Goal: Task Accomplishment & Management: Complete application form

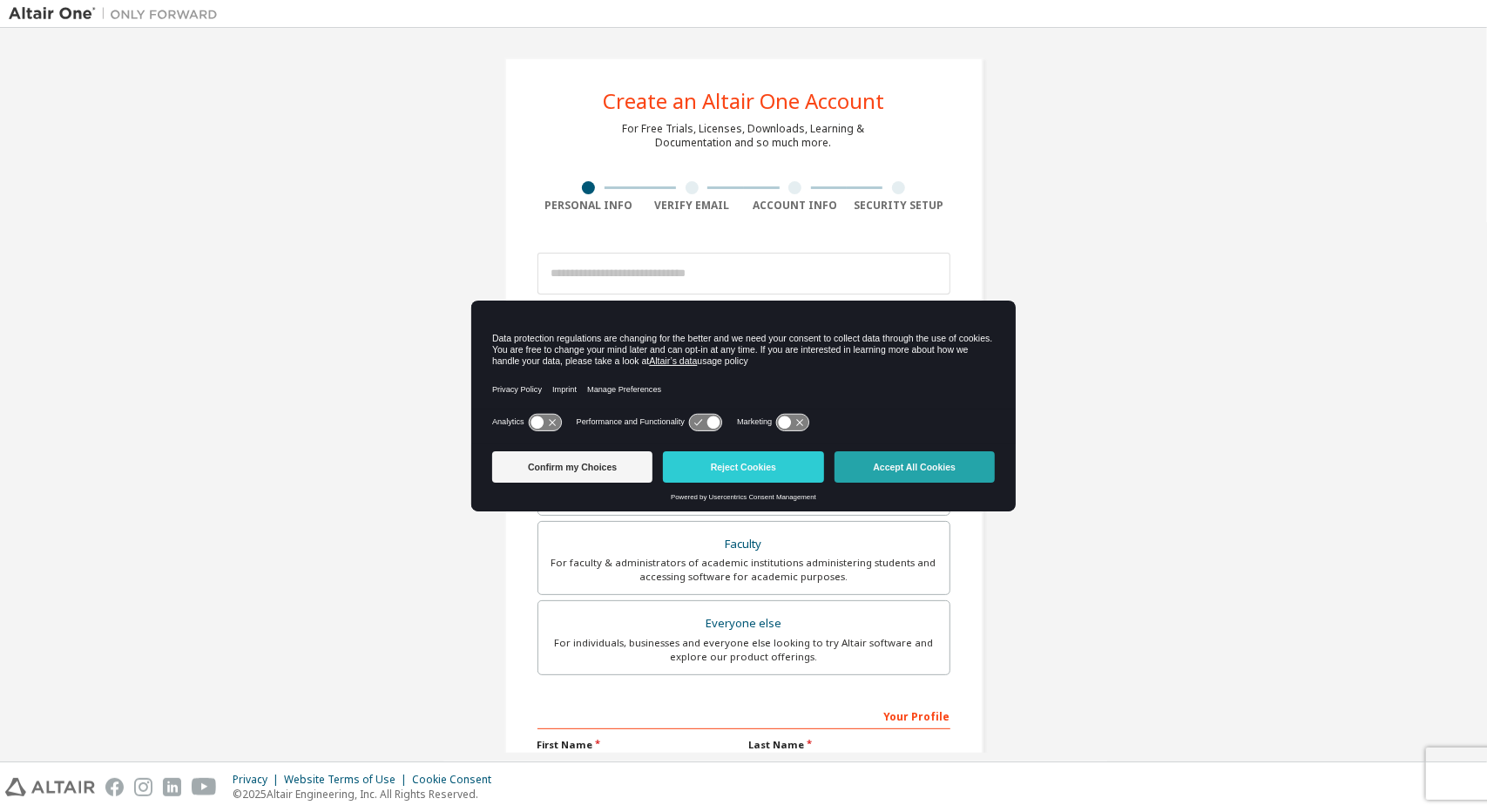
click at [861, 468] on button "Accept All Cookies" at bounding box center [914, 467] width 160 height 32
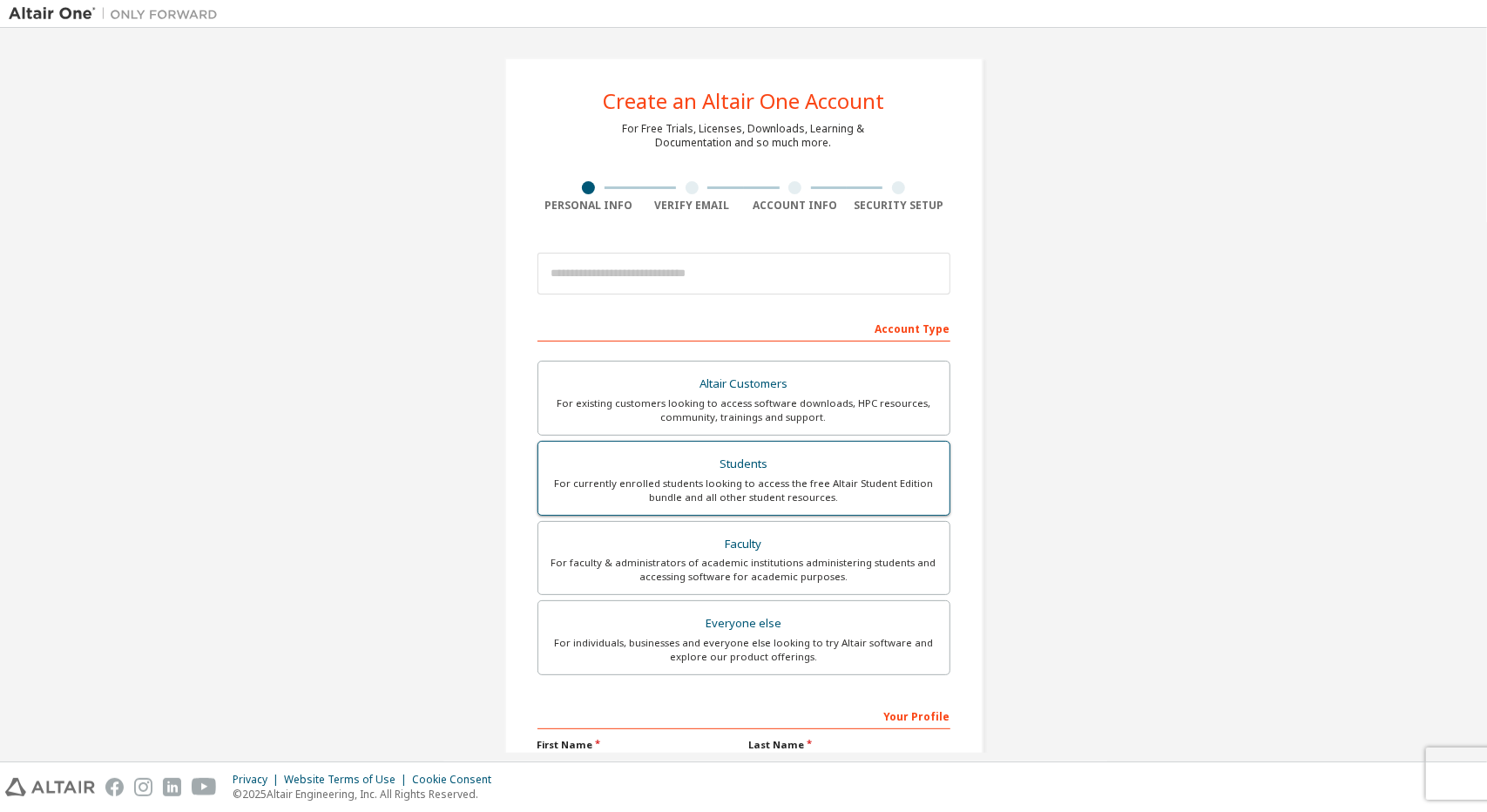
click at [817, 490] on div "For currently enrolled students looking to access the free Altair Student Editi…" at bounding box center [744, 490] width 390 height 28
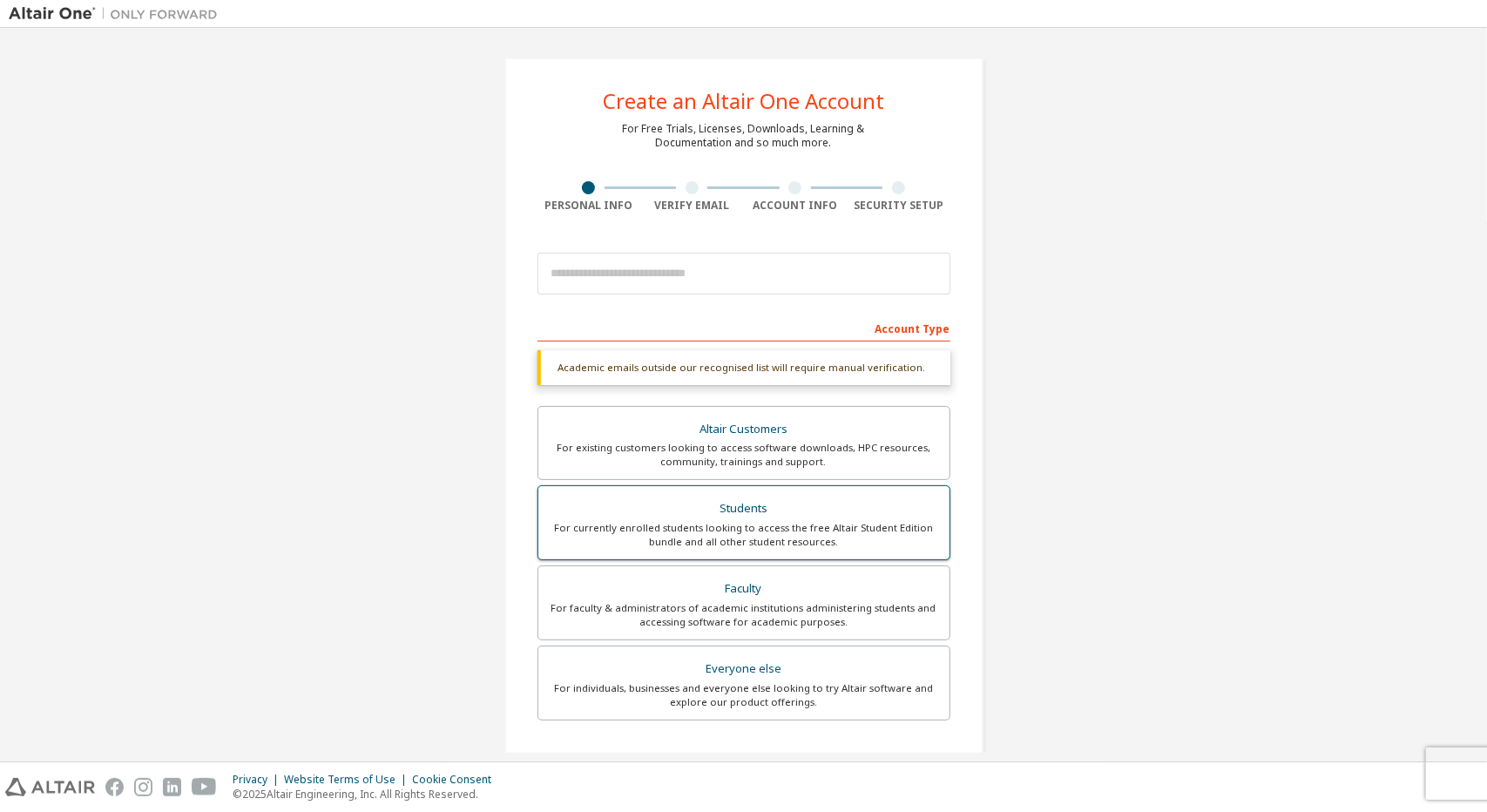
scroll to position [248, 0]
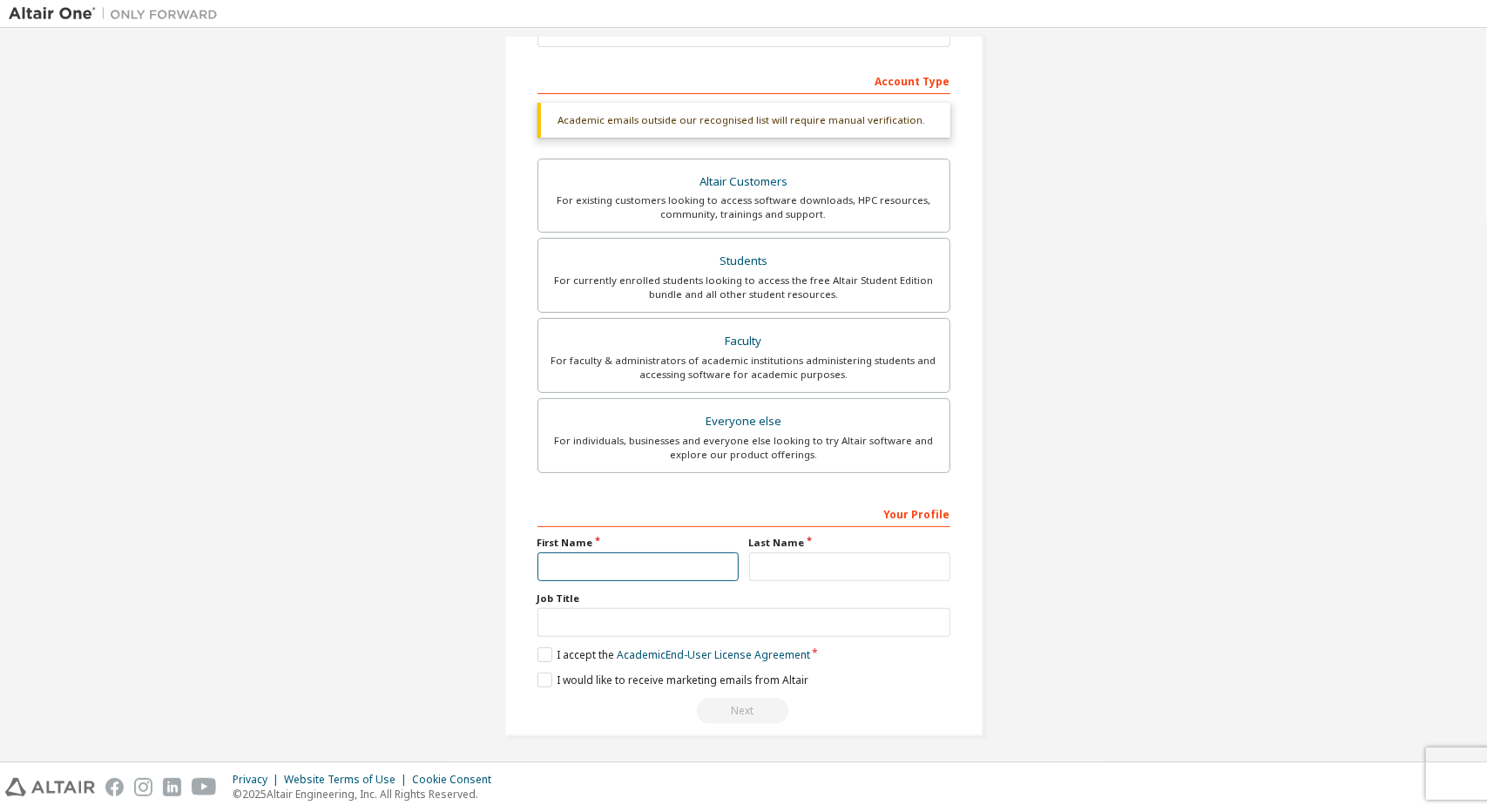
click at [686, 557] on input "text" at bounding box center [638, 567] width 201 height 29
type input "*"
type input "**"
click at [537, 650] on label "I accept the Academic End-User License Agreement" at bounding box center [673, 655] width 272 height 14
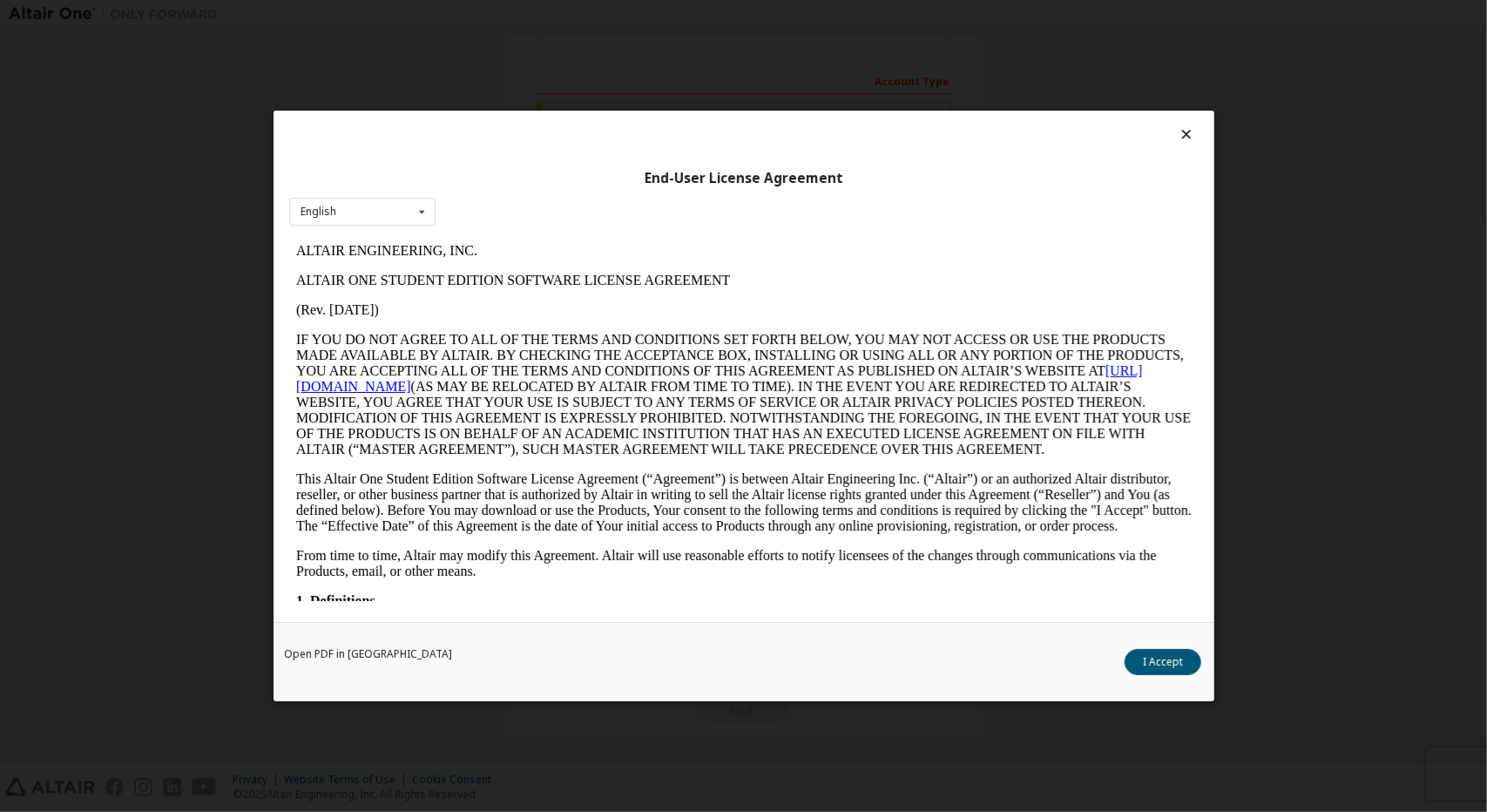
scroll to position [0, 0]
click at [1162, 650] on button "I Accept" at bounding box center [1162, 662] width 77 height 26
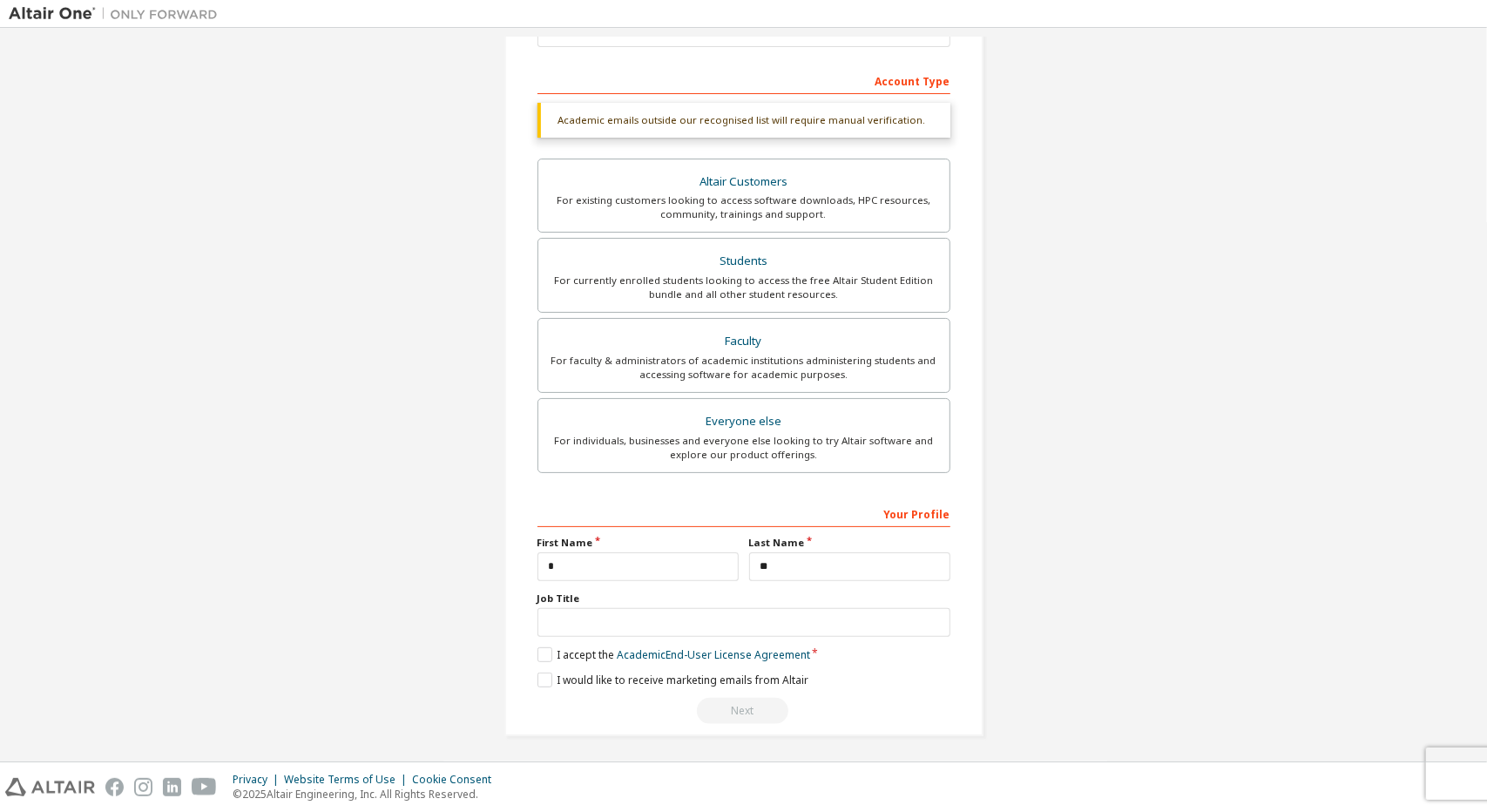
click at [737, 709] on div "Next" at bounding box center [744, 710] width 413 height 26
click at [744, 625] on input "text" at bounding box center [744, 622] width 413 height 29
type input "*"
type input "*******"
click at [726, 701] on div "Next" at bounding box center [744, 710] width 413 height 26
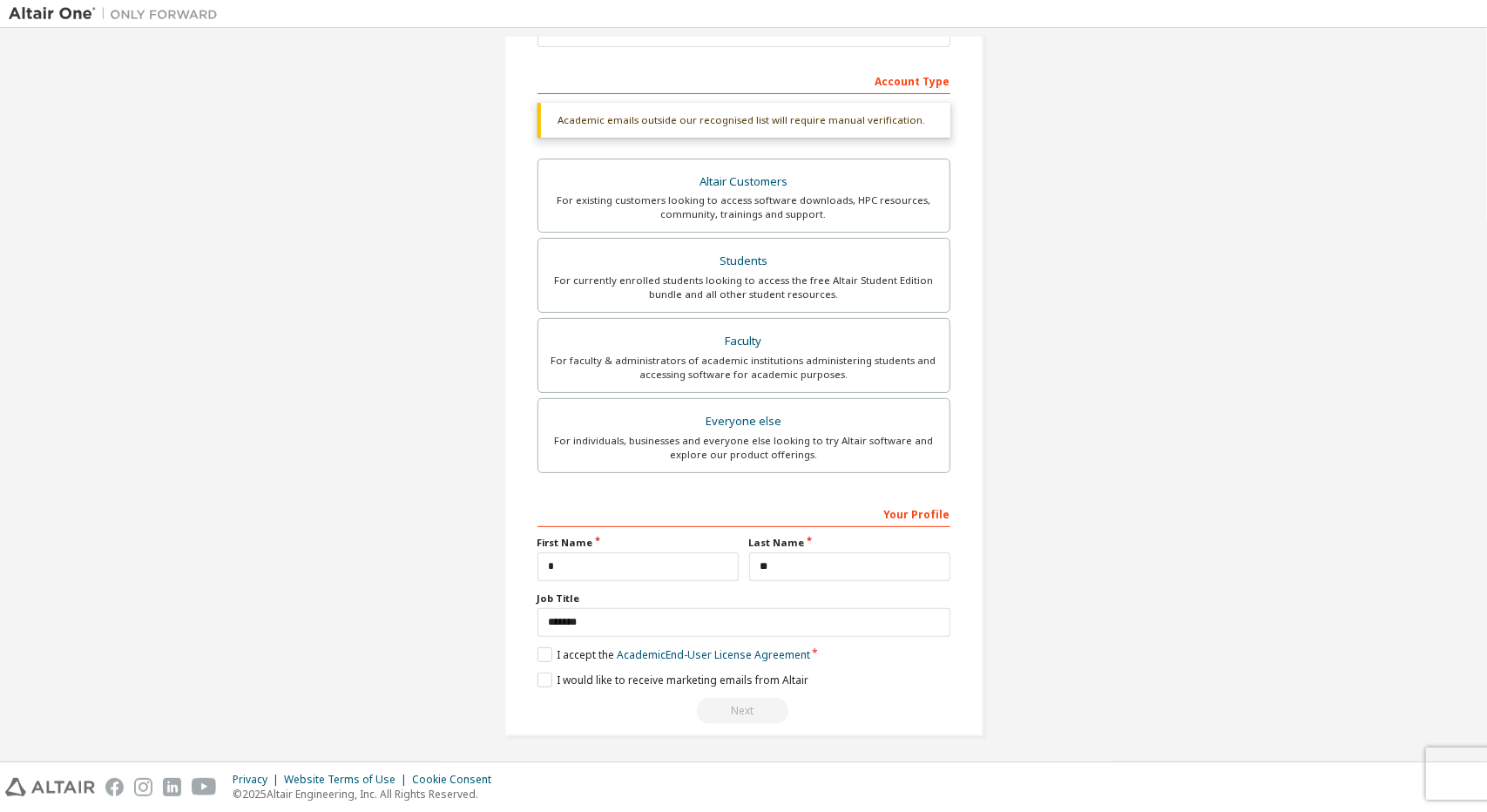
click at [734, 709] on div "Next" at bounding box center [744, 710] width 413 height 26
drag, startPoint x: 698, startPoint y: 562, endPoint x: 506, endPoint y: 556, distance: 192.1
click at [506, 556] on div "Create an Altair One Account For Free Trials, Licenses, Downloads, Learning & D…" at bounding box center [744, 273] width 479 height 926
type input "****"
type input "*******"
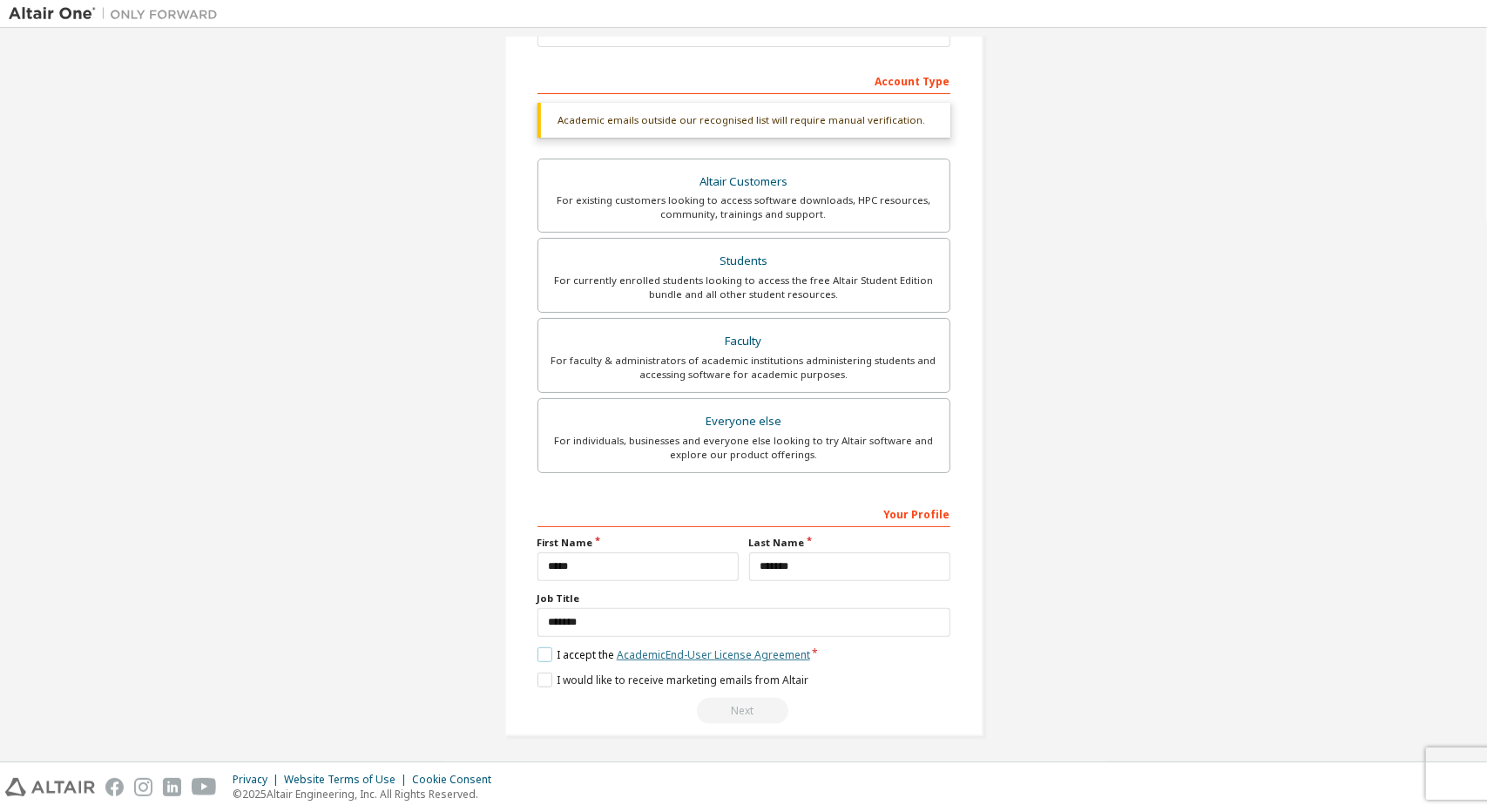
click at [666, 647] on link "Academic End-User License Agreement" at bounding box center [714, 655] width 194 height 14
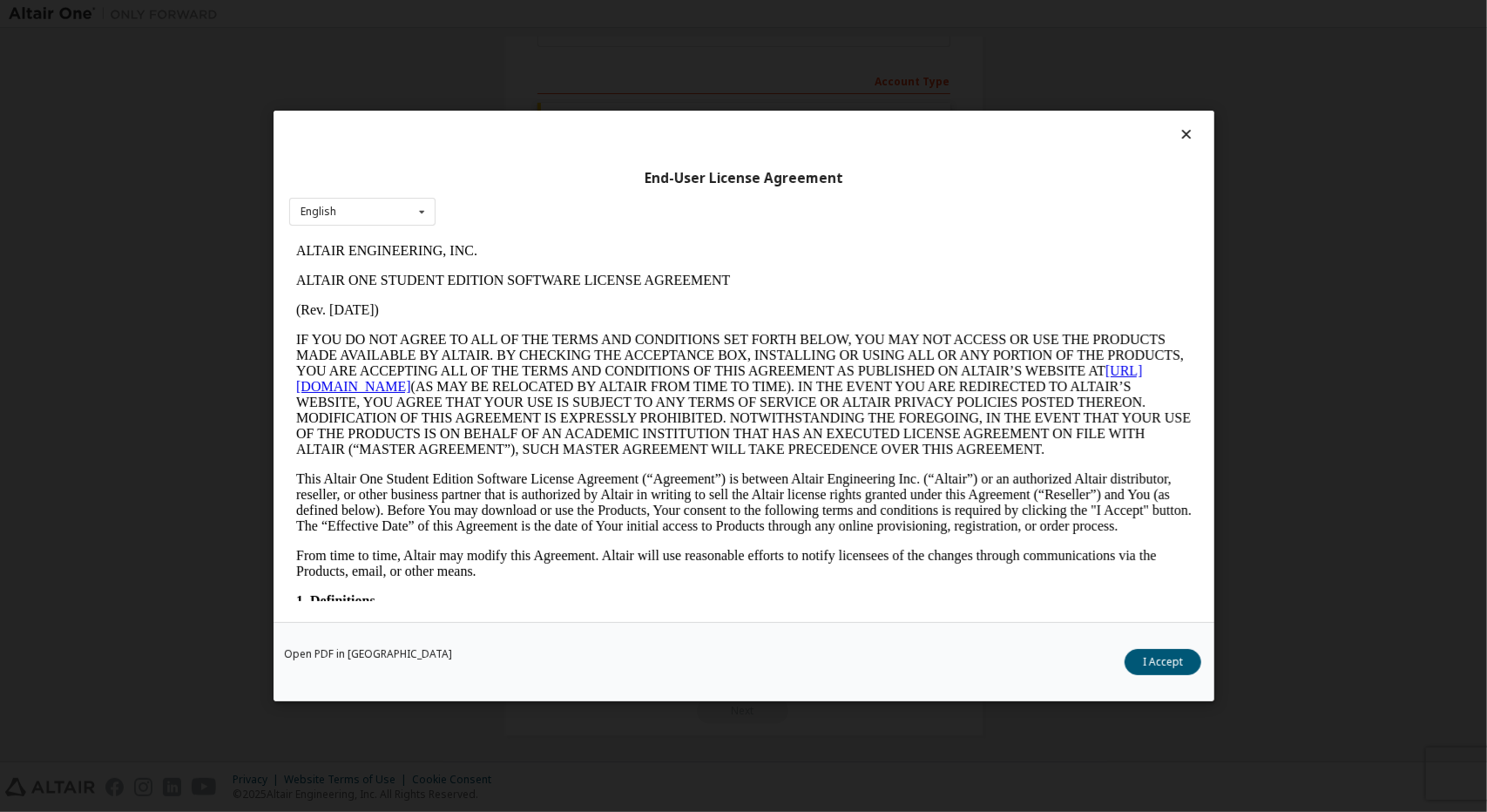
click at [1187, 142] on icon at bounding box center [1186, 134] width 18 height 15
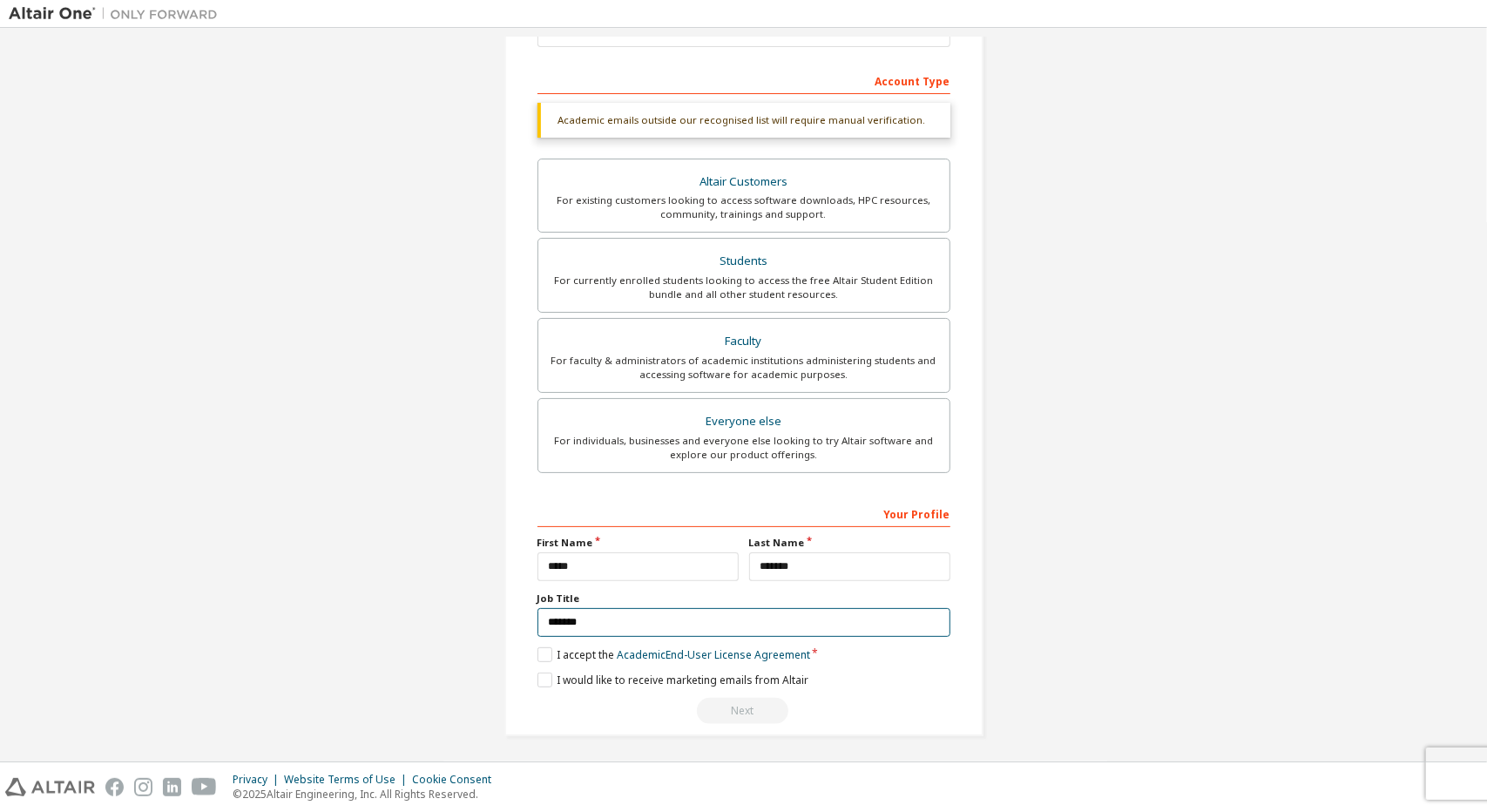
click at [841, 625] on input "*******" at bounding box center [744, 622] width 413 height 29
click at [784, 712] on div "Next" at bounding box center [744, 710] width 413 height 26
click at [537, 679] on label "I would like to receive marketing emails from Altair" at bounding box center [673, 680] width 271 height 14
drag, startPoint x: 644, startPoint y: 676, endPoint x: 547, endPoint y: 673, distance: 97.0
click at [547, 673] on label "I would like to receive marketing emails from Altair" at bounding box center [673, 680] width 271 height 14
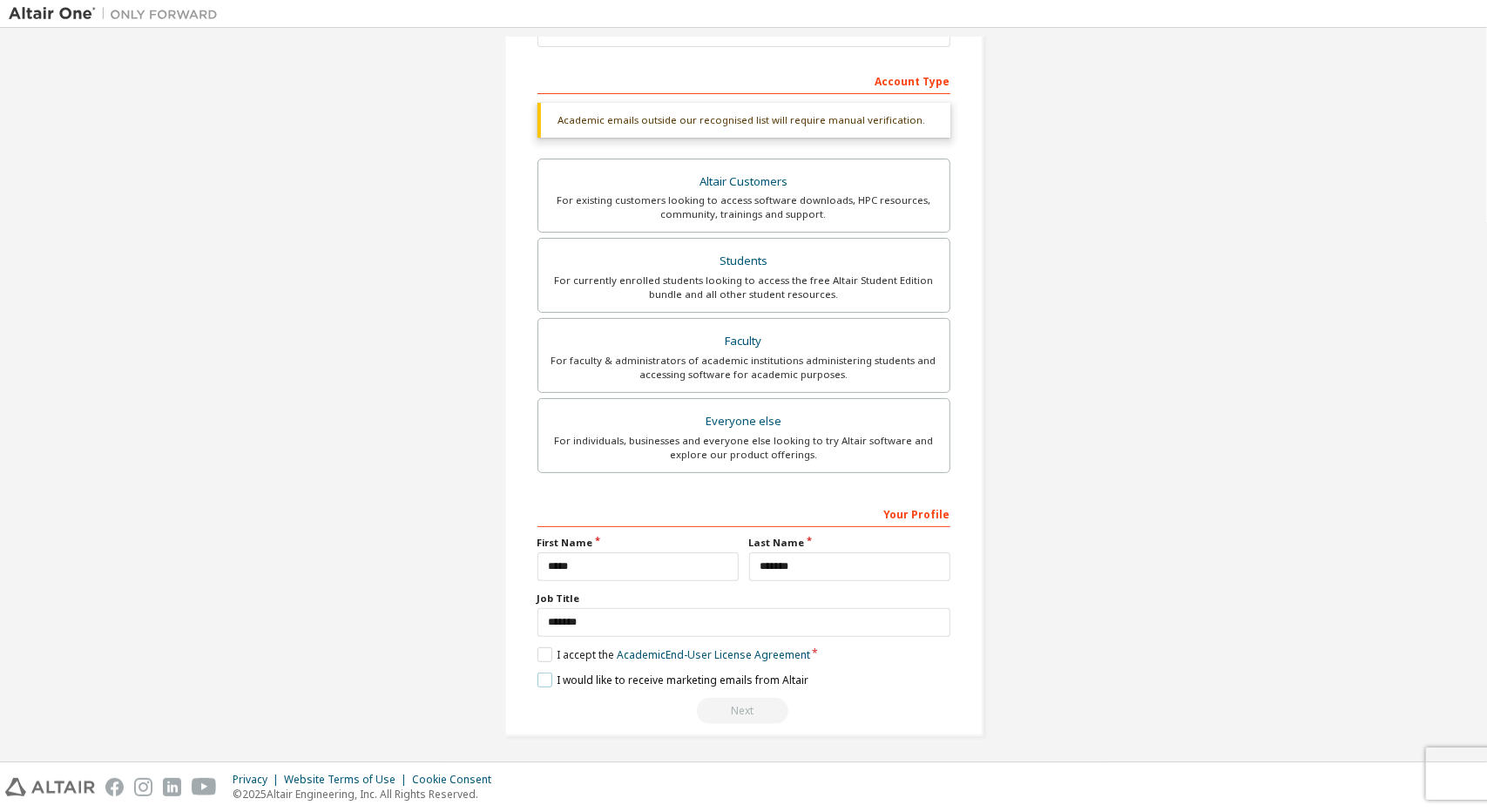
click at [547, 673] on label "I would like to receive marketing emails from Altair" at bounding box center [673, 680] width 271 height 14
click at [538, 674] on label "I would like to receive marketing emails from Altair" at bounding box center [673, 680] width 271 height 14
drag, startPoint x: 613, startPoint y: 605, endPoint x: 412, endPoint y: 657, distance: 207.6
click at [412, 657] on div "Create an Altair One Account For Free Trials, Licenses, Downloads, Learning & D…" at bounding box center [744, 273] width 1470 height 968
click at [562, 580] on div "**********" at bounding box center [744, 611] width 413 height 225
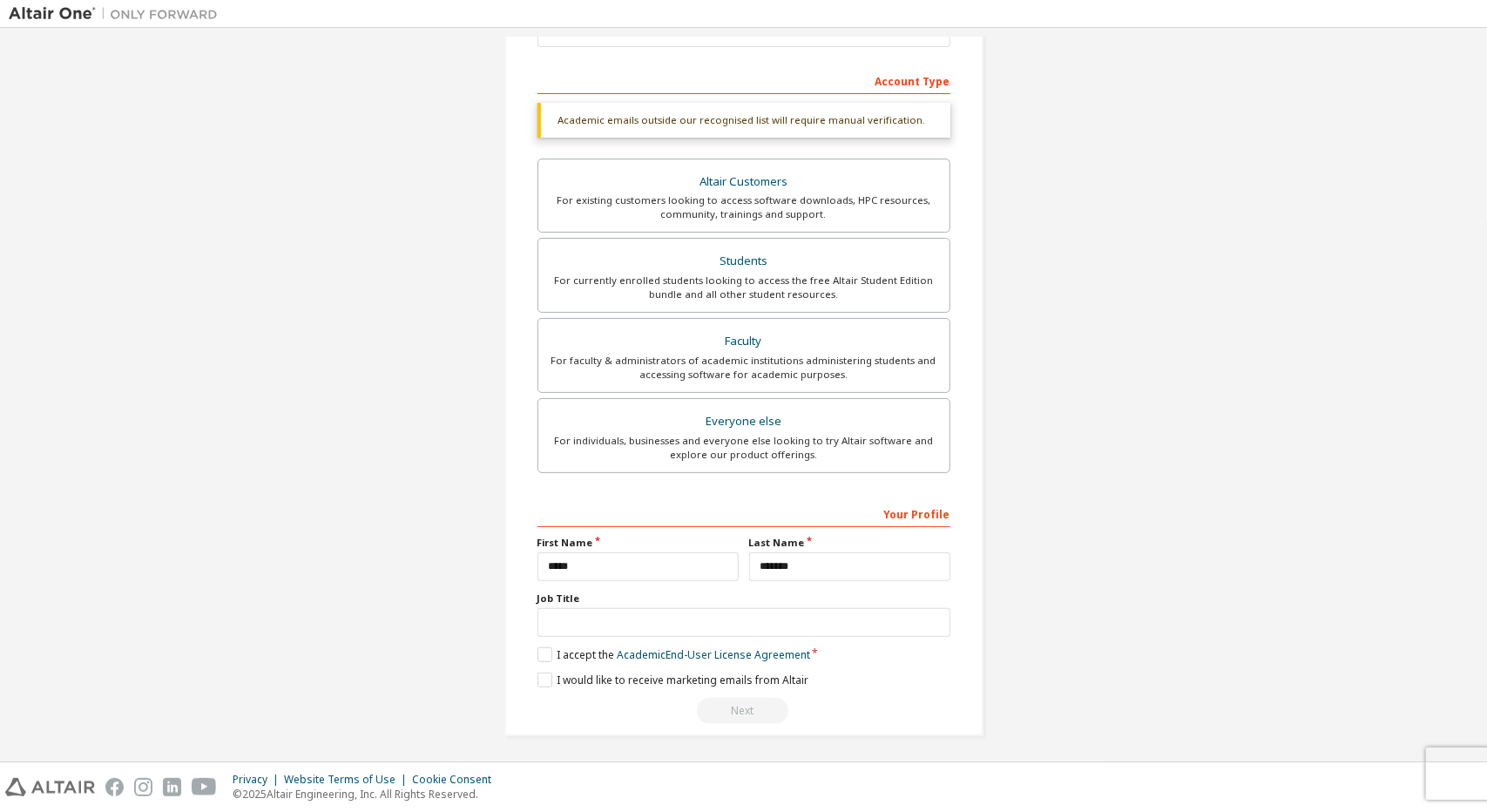
click at [763, 713] on div "Next" at bounding box center [744, 710] width 413 height 26
click at [895, 516] on div "Your Profile" at bounding box center [744, 513] width 413 height 28
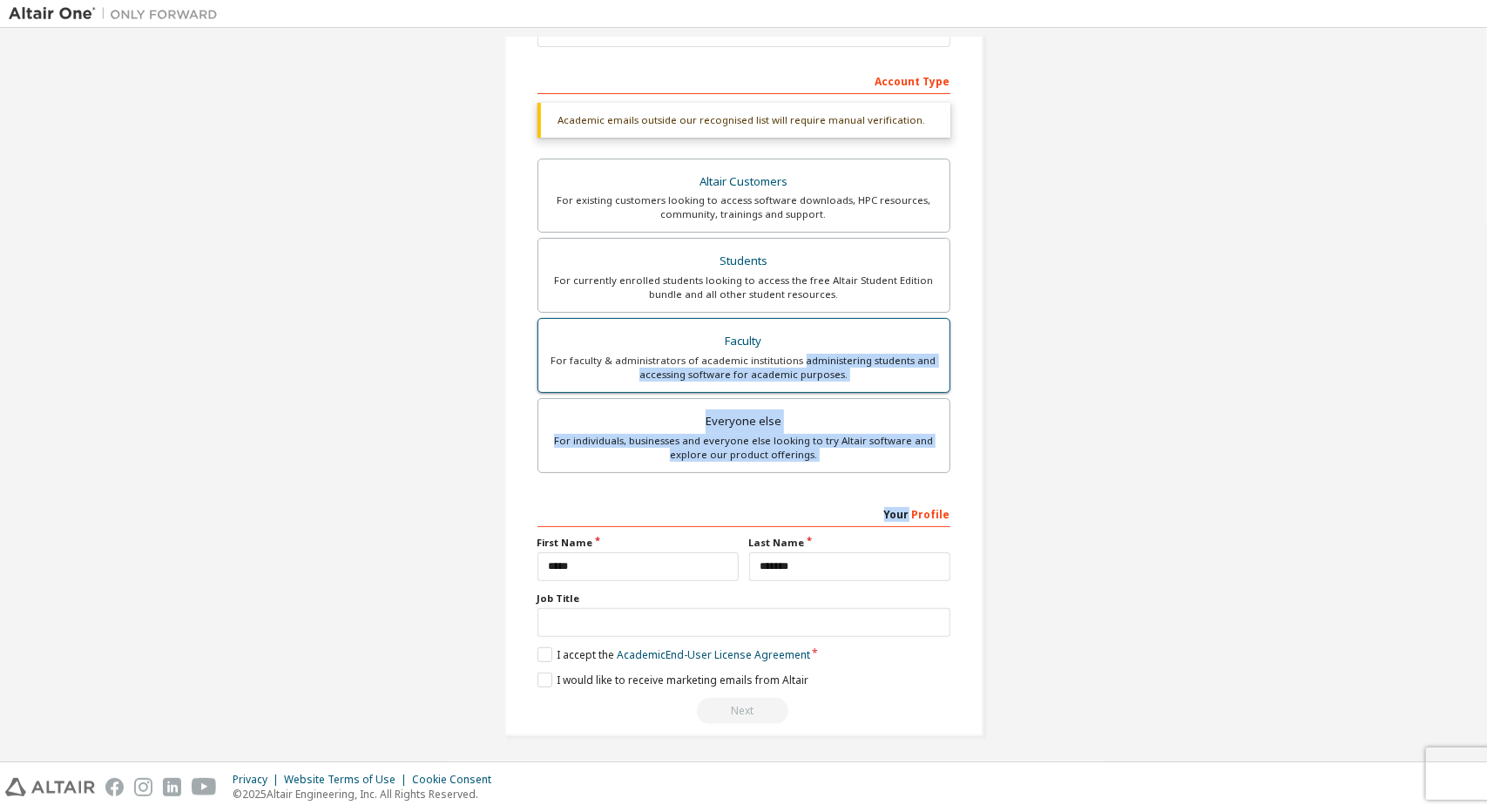
drag, startPoint x: 895, startPoint y: 516, endPoint x: 843, endPoint y: 347, distance: 176.8
click at [843, 347] on div "Account Type Academic emails outside our recognised list will require manual ve…" at bounding box center [744, 394] width 413 height 657
click at [920, 365] on div "For faculty & administrators of academic institutions administering students an…" at bounding box center [744, 367] width 390 height 28
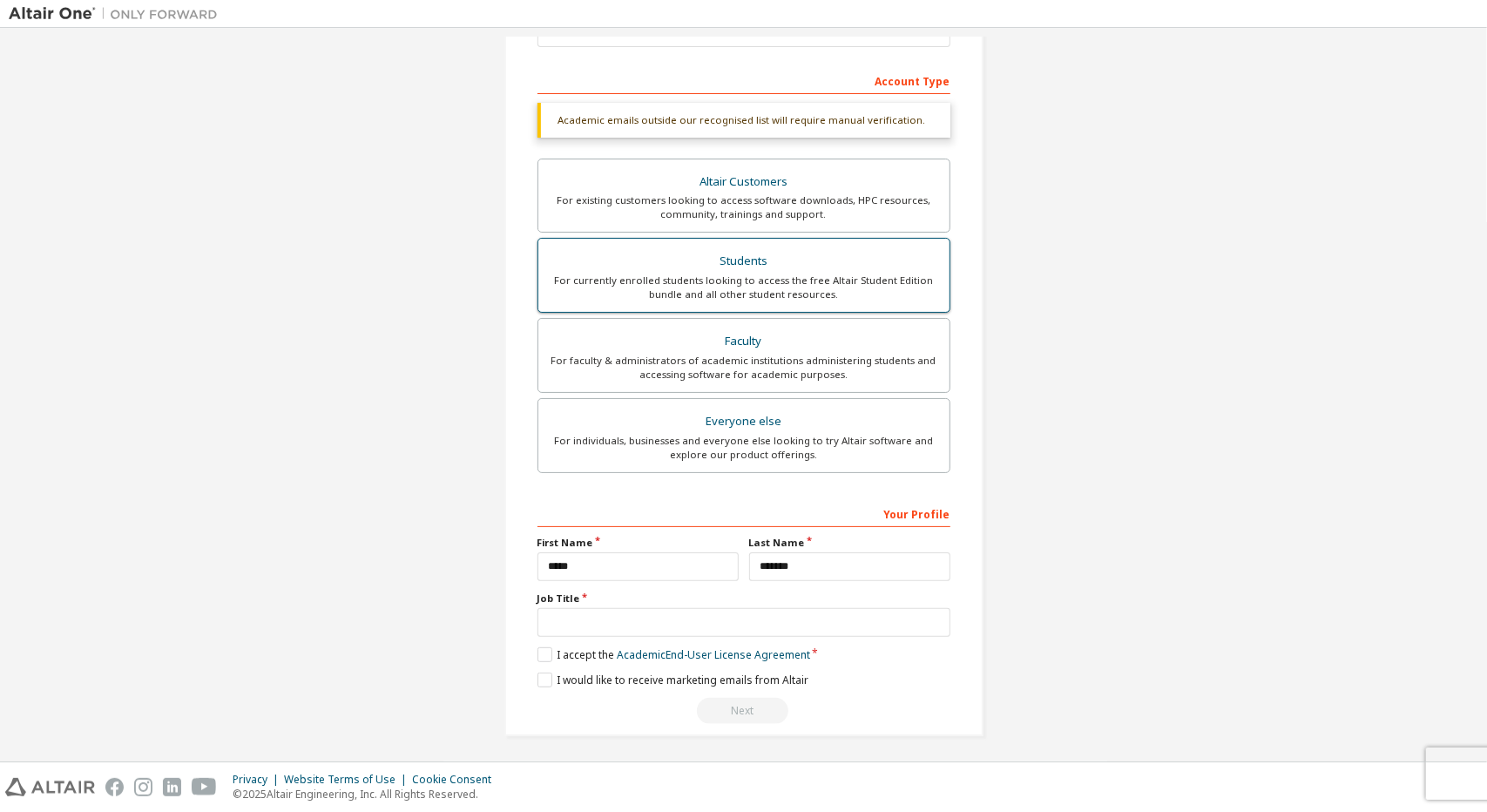
click at [904, 279] on div "For currently enrolled students looking to access the free Altair Student Editi…" at bounding box center [744, 287] width 390 height 28
click at [886, 190] on div "Altair Customers" at bounding box center [744, 182] width 390 height 24
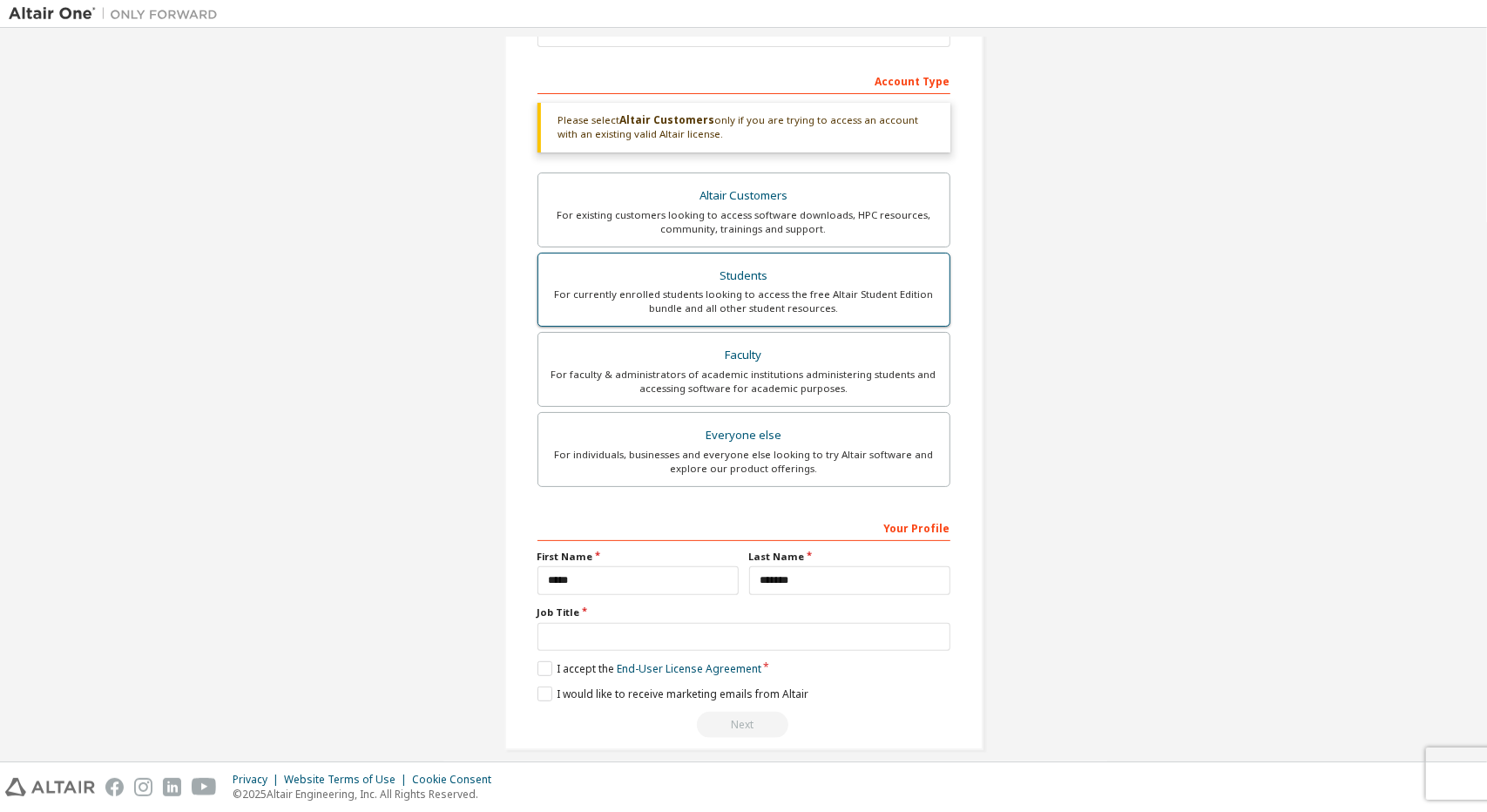
click at [872, 275] on div "Students" at bounding box center [744, 276] width 390 height 24
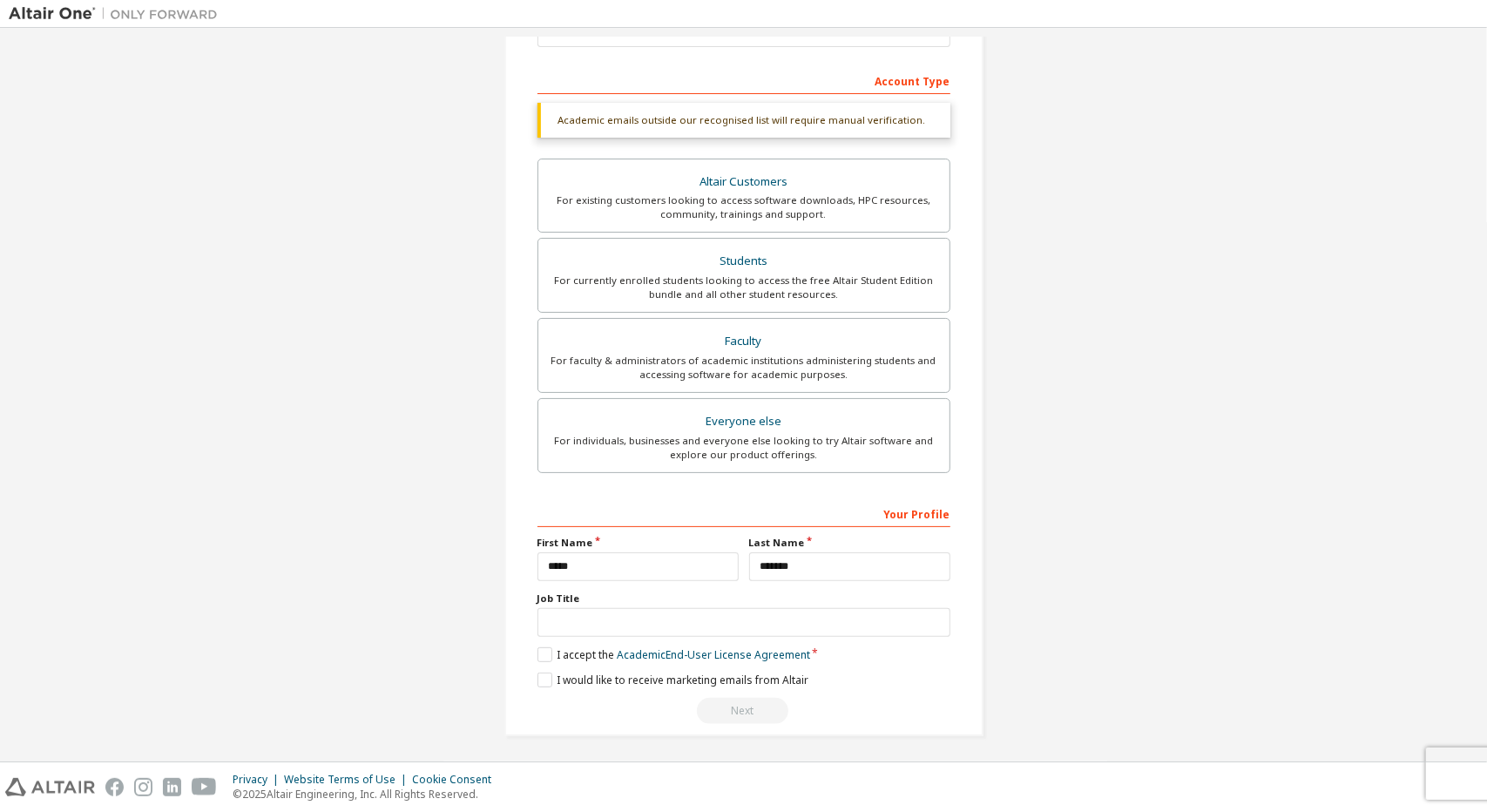
click at [772, 104] on div "Academic emails outside our recognised list will require manual verification." at bounding box center [744, 120] width 413 height 35
click at [555, 652] on label "I accept the Academic End-User License Agreement" at bounding box center [673, 655] width 272 height 14
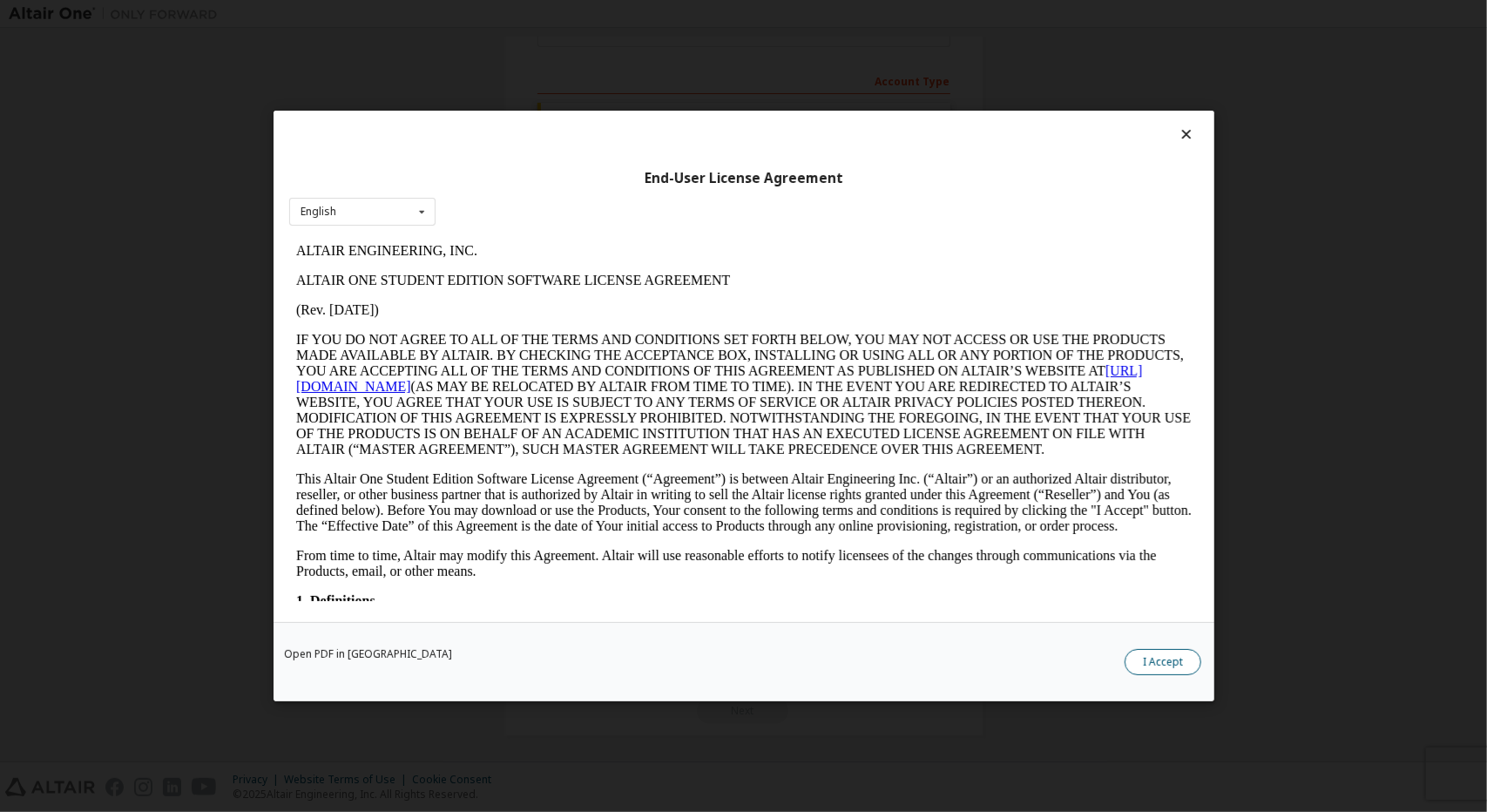
click at [1162, 664] on button "I Accept" at bounding box center [1162, 662] width 77 height 26
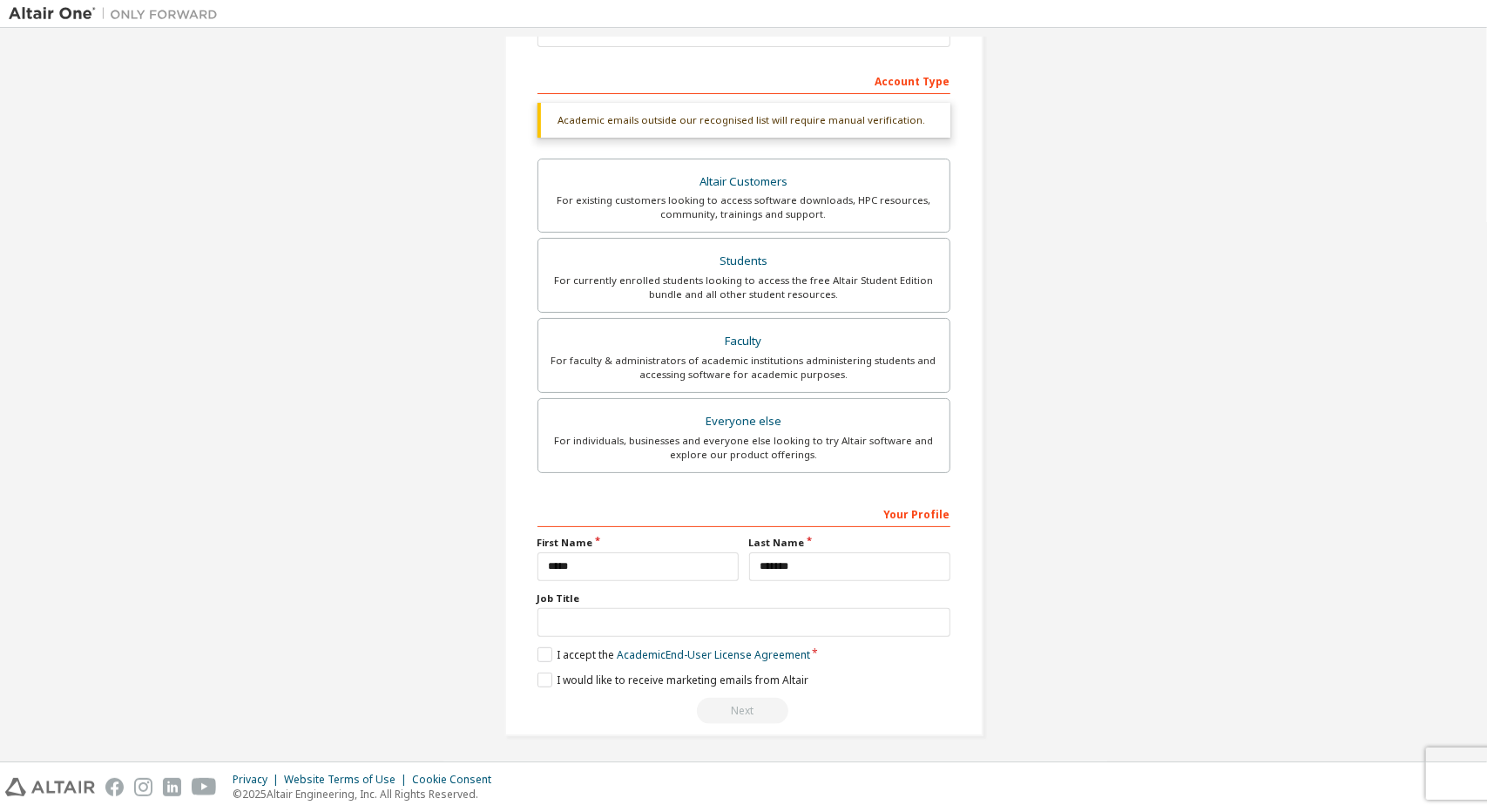
click at [704, 712] on div "Next" at bounding box center [744, 710] width 413 height 26
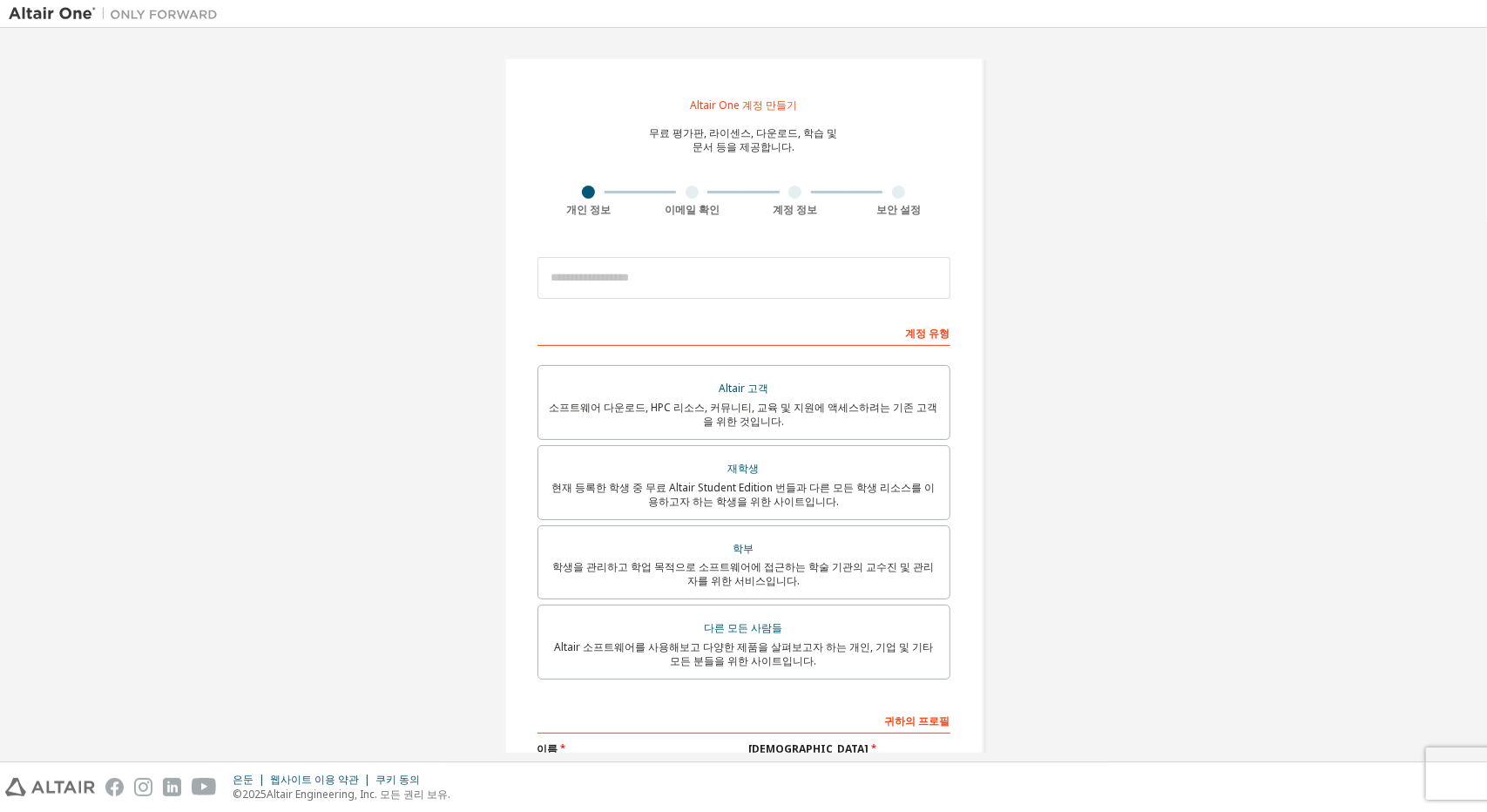
click at [543, 307] on form "이 이메일은 통합 이메일입니다. 새 계정을 등록할 필요가 없습니다. 회사의 SSO(Single Sign-On) 계정으로 로그인 하실 수 있습니…" at bounding box center [744, 590] width 413 height 683
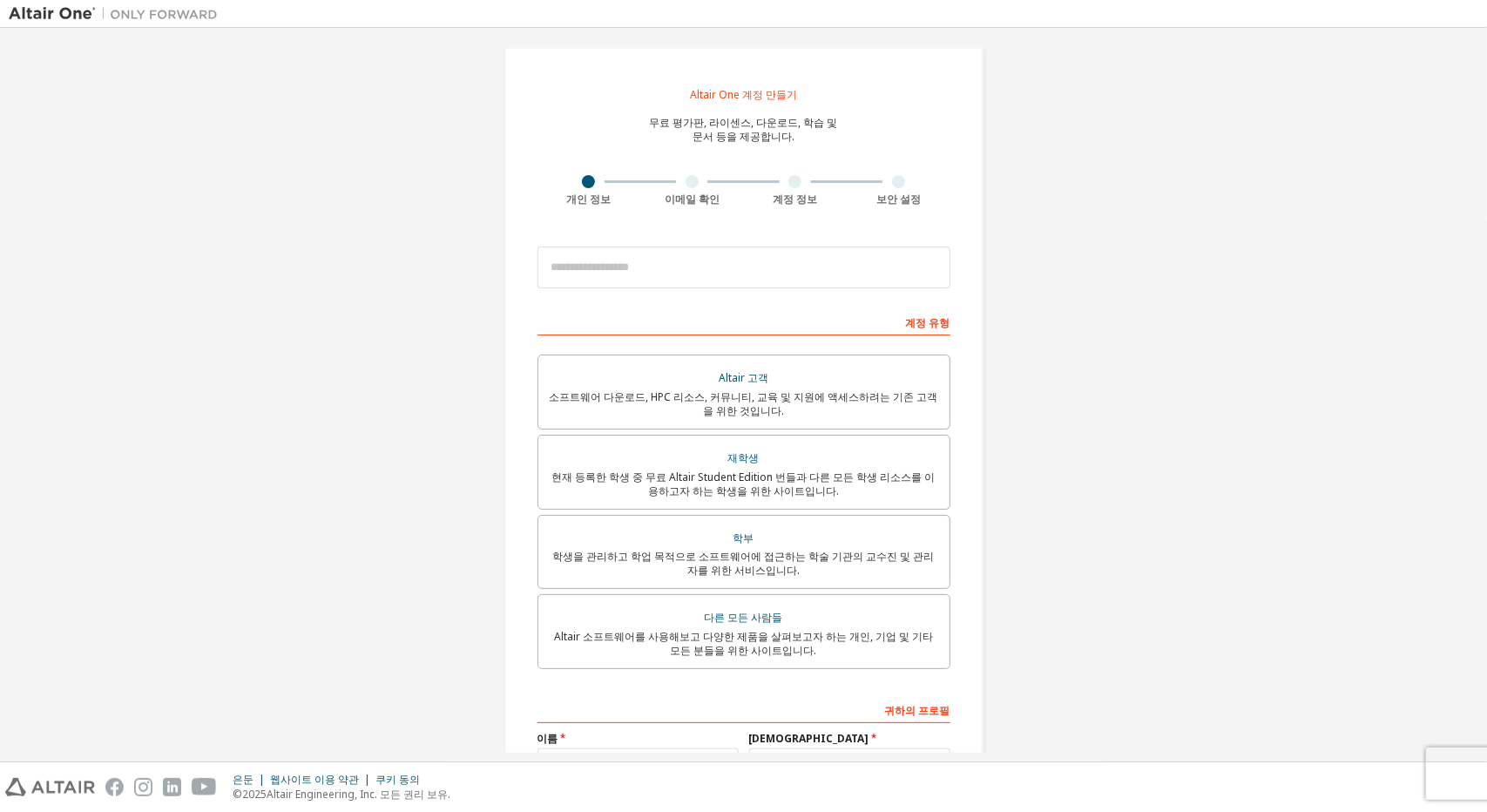
scroll to position [8, 0]
click at [610, 258] on input "email" at bounding box center [744, 269] width 413 height 42
click at [651, 462] on div "재학생" at bounding box center [744, 460] width 390 height 24
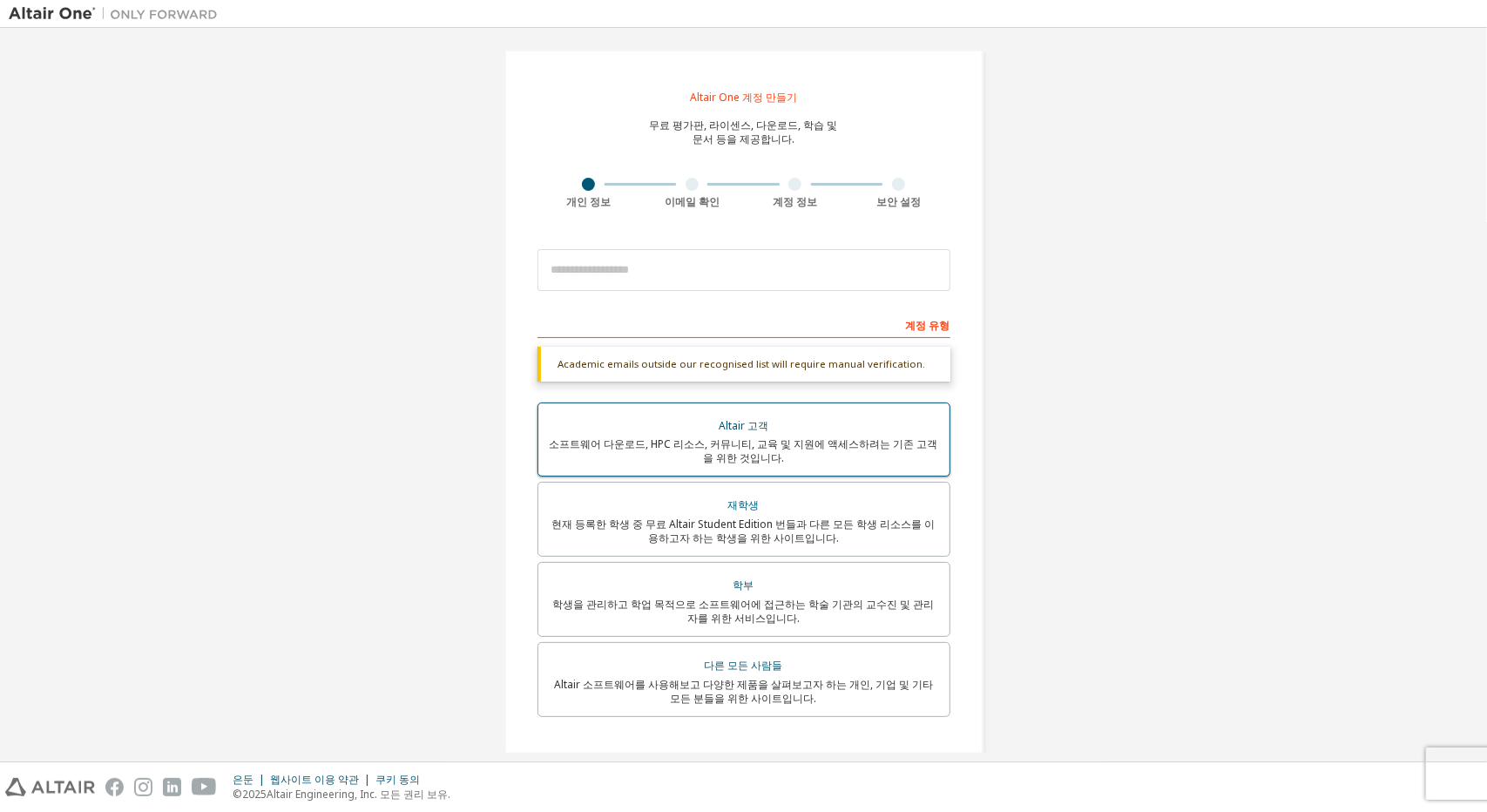
scroll to position [21, 0]
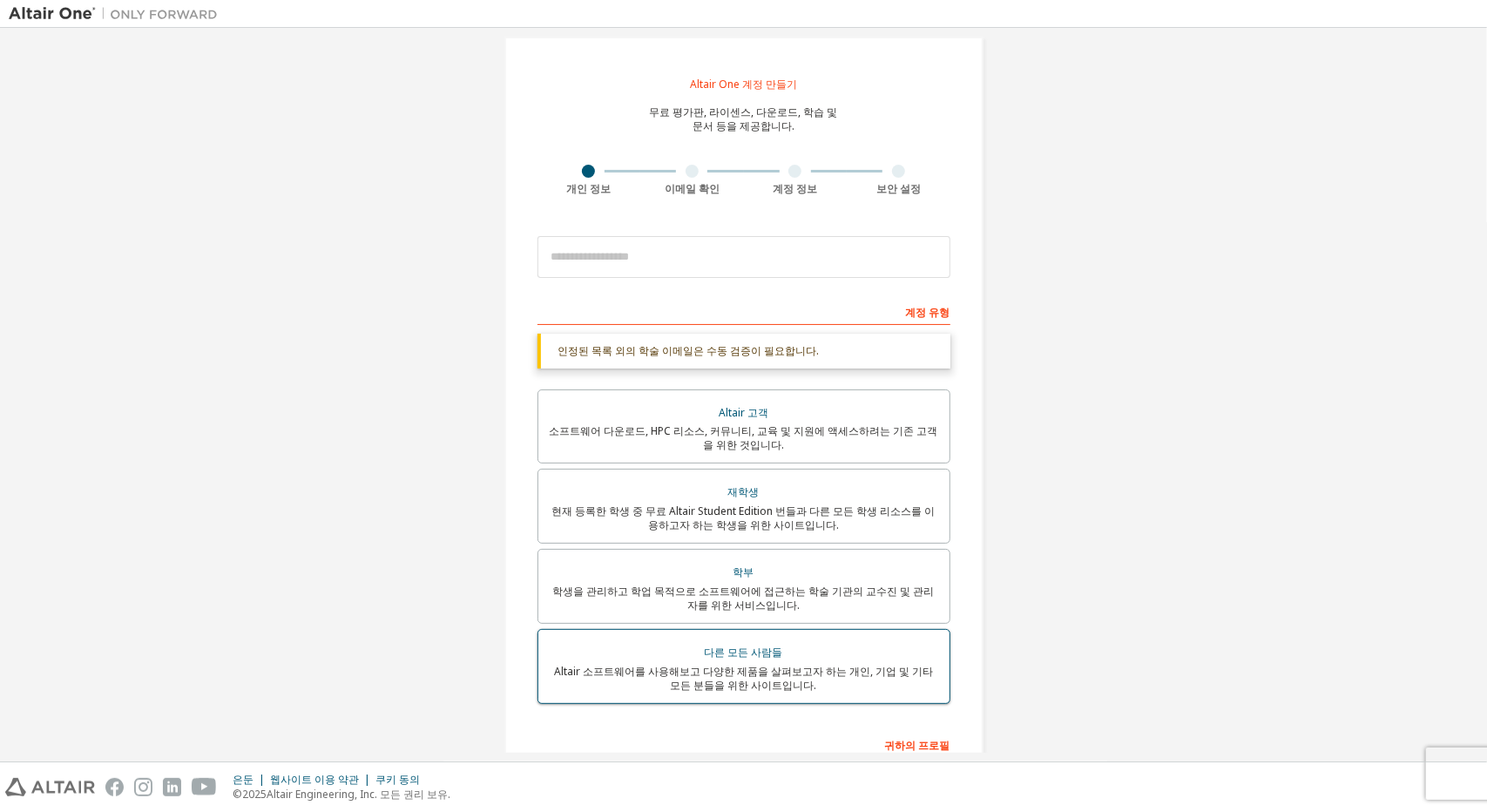
click at [725, 644] on div "다른 모든 사람들" at bounding box center [744, 652] width 390 height 24
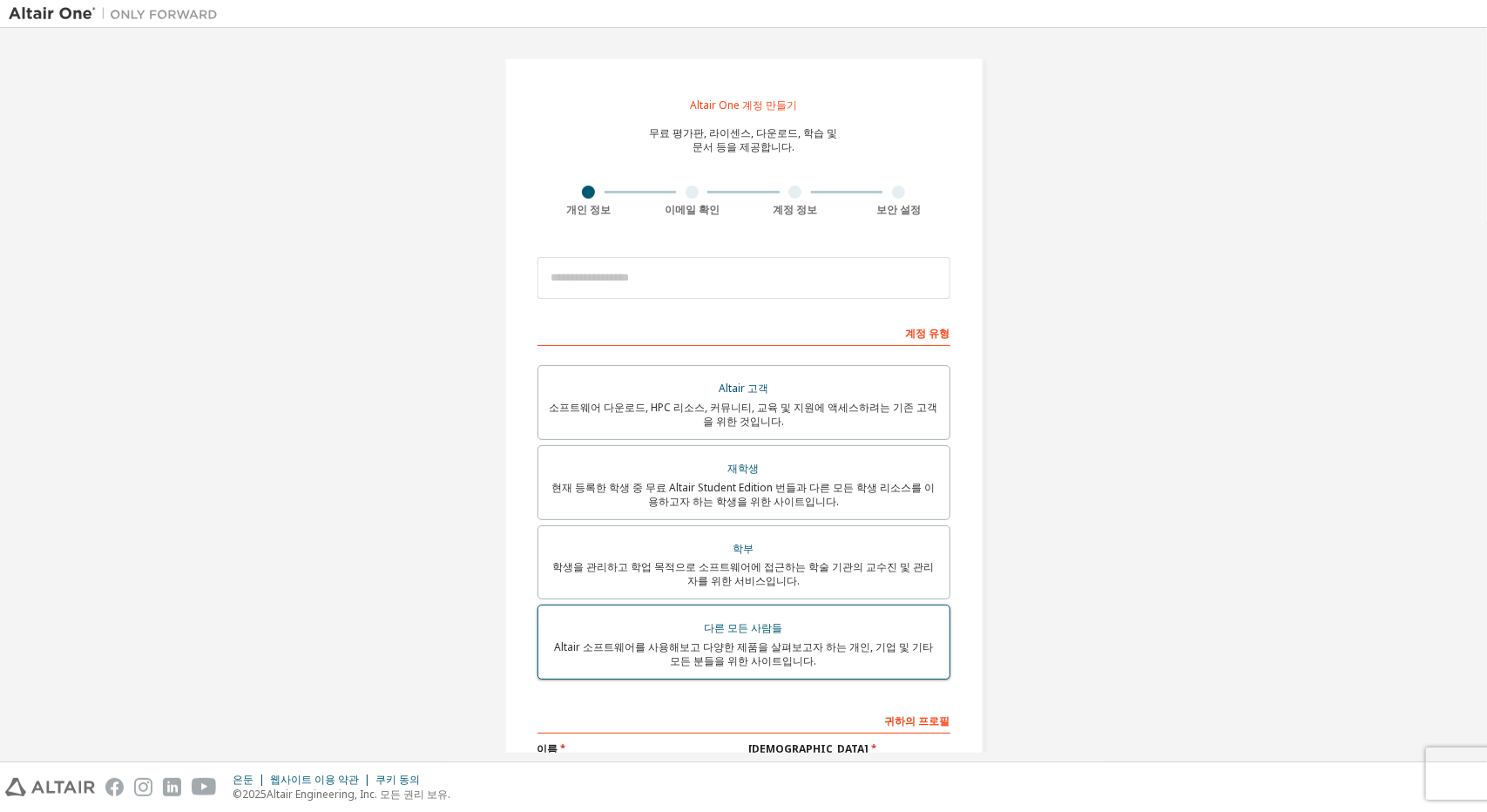
click at [693, 643] on font "Altair 소프트웨어를 사용해보고 다양한 제품을 살펴보고자 하는 개인, 기업 및 기타 모든 분들을 위한 사이트입니다." at bounding box center [744, 654] width 379 height 29
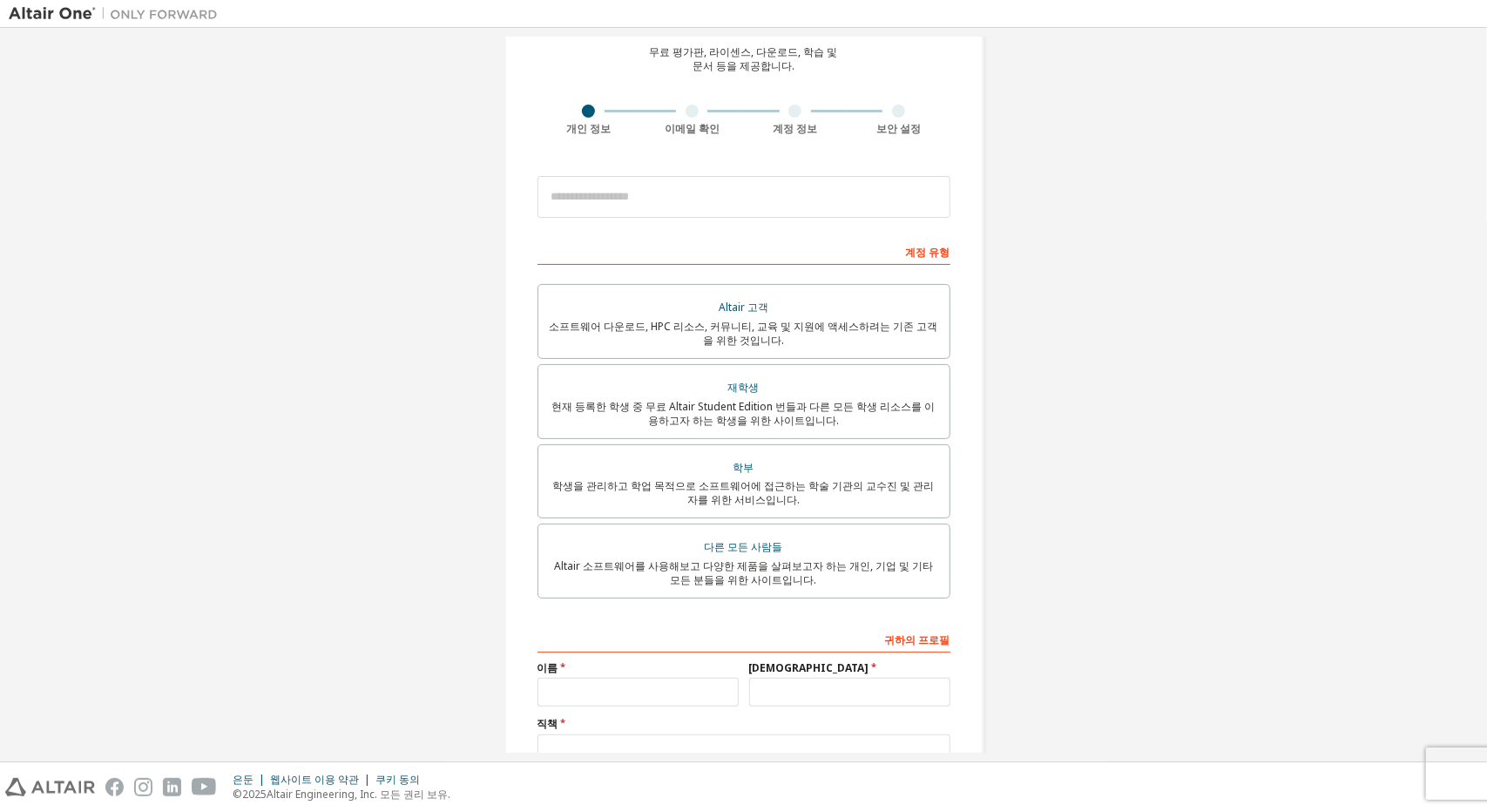
scroll to position [213, 0]
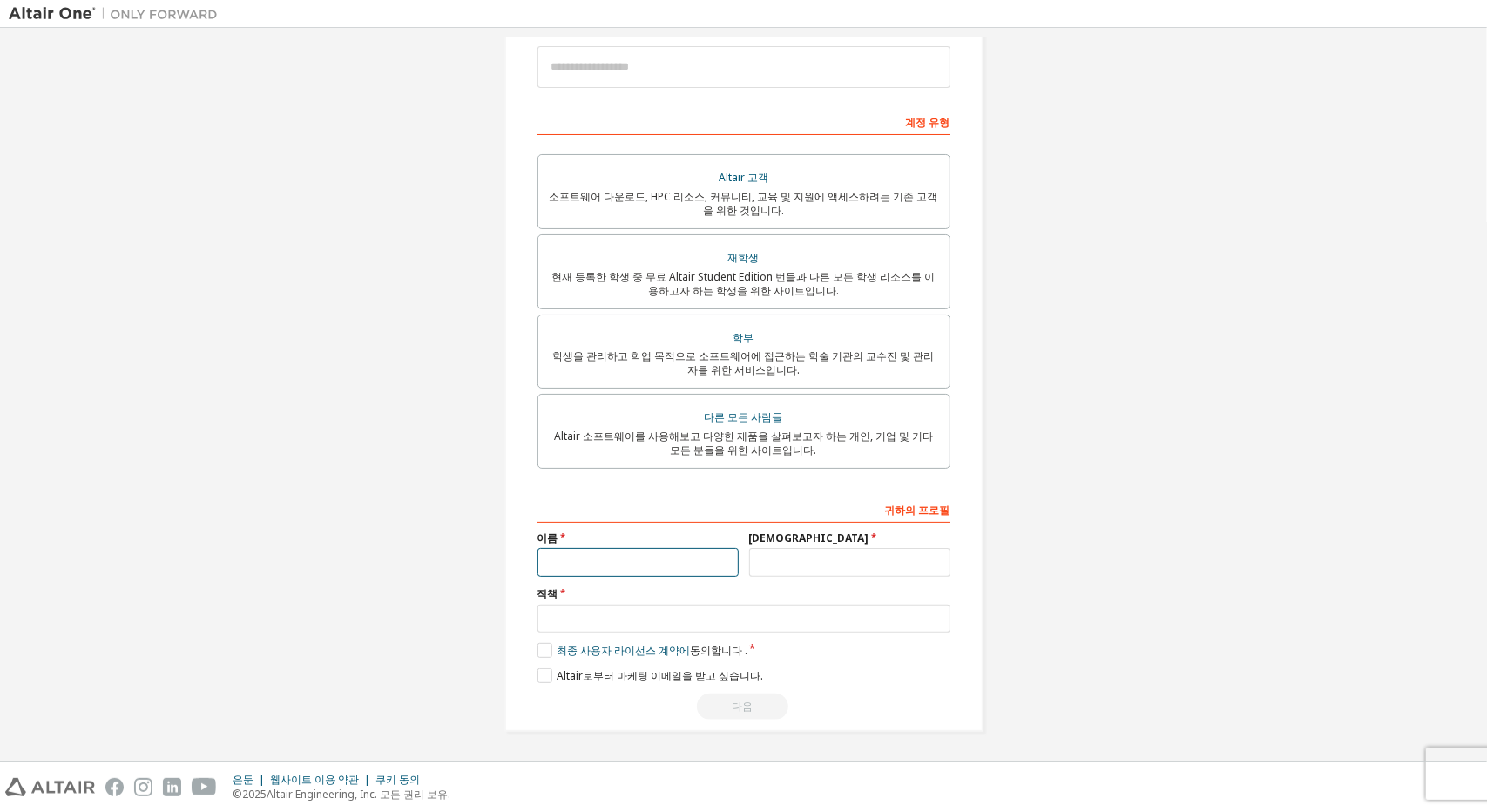
click at [676, 565] on input "text" at bounding box center [638, 562] width 201 height 29
type input "*"
type input "****"
type input "*******"
click at [660, 627] on input "text" at bounding box center [744, 618] width 413 height 29
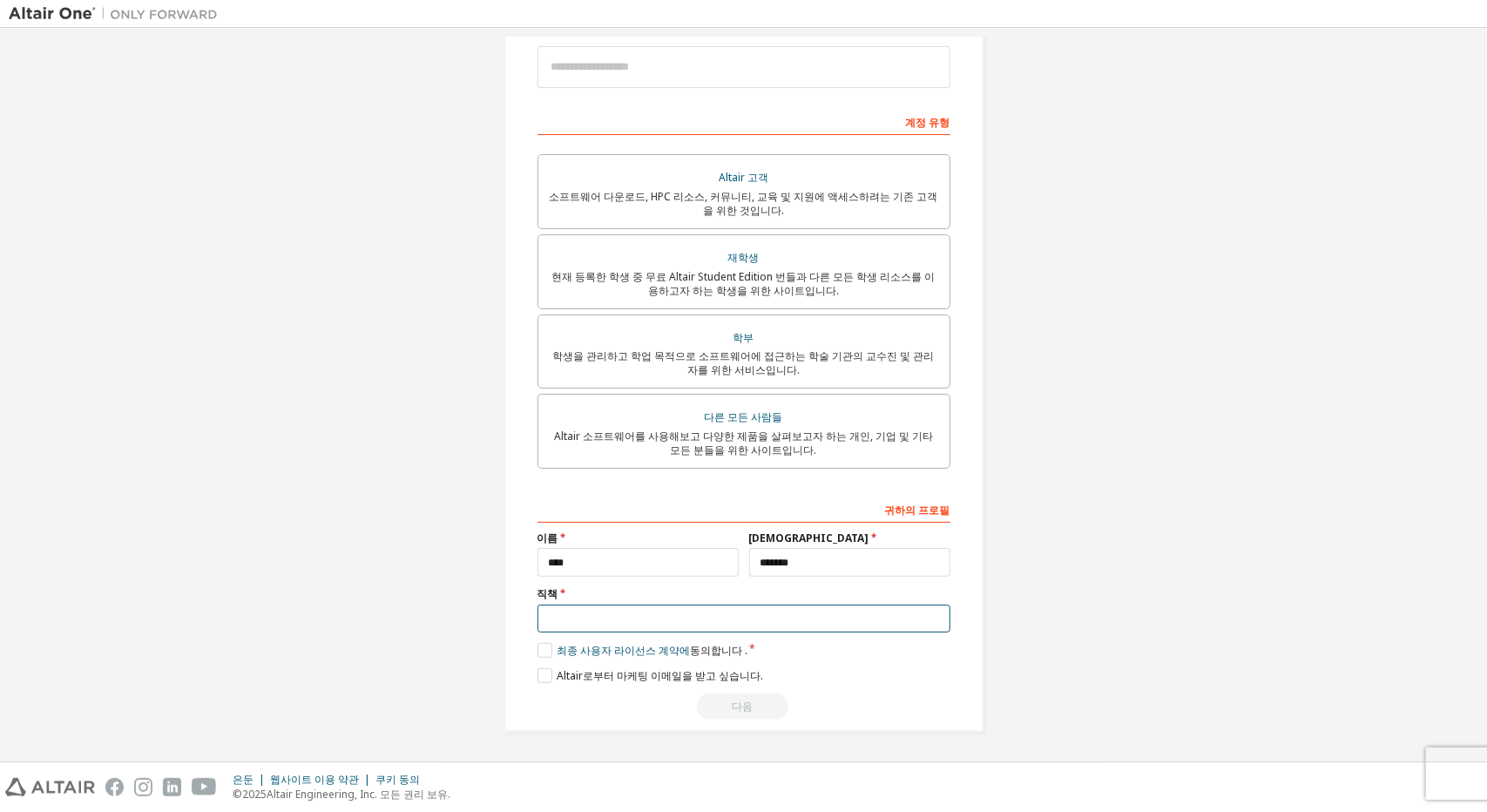
click at [601, 628] on input "text" at bounding box center [744, 618] width 413 height 29
type input "*******"
click at [547, 647] on label "최종 사용자 라이선스 계약에 동의합니다 ." at bounding box center [642, 650] width 210 height 14
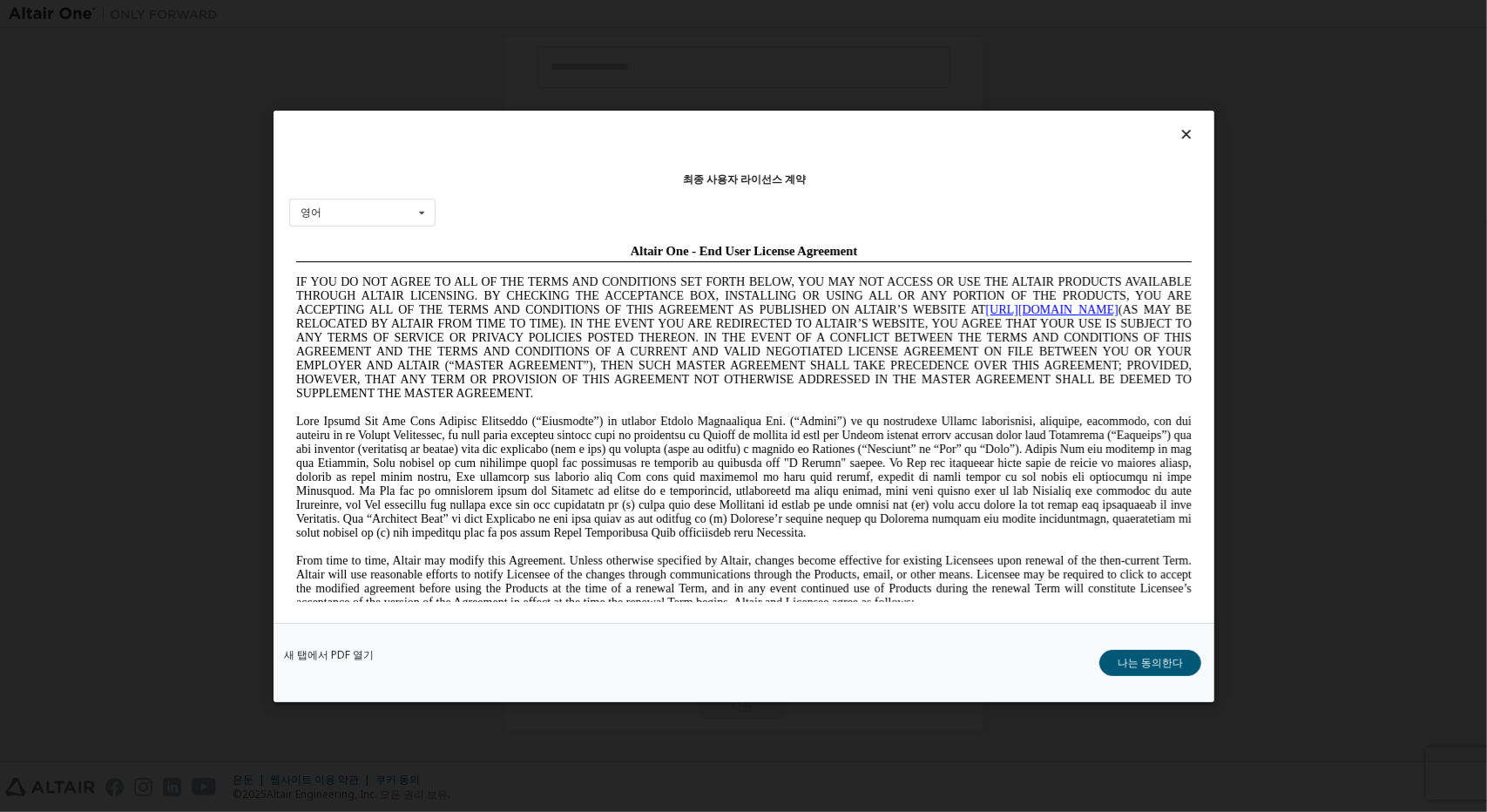
scroll to position [0, 0]
click at [1119, 667] on button "나는 동의한다" at bounding box center [1151, 662] width 102 height 26
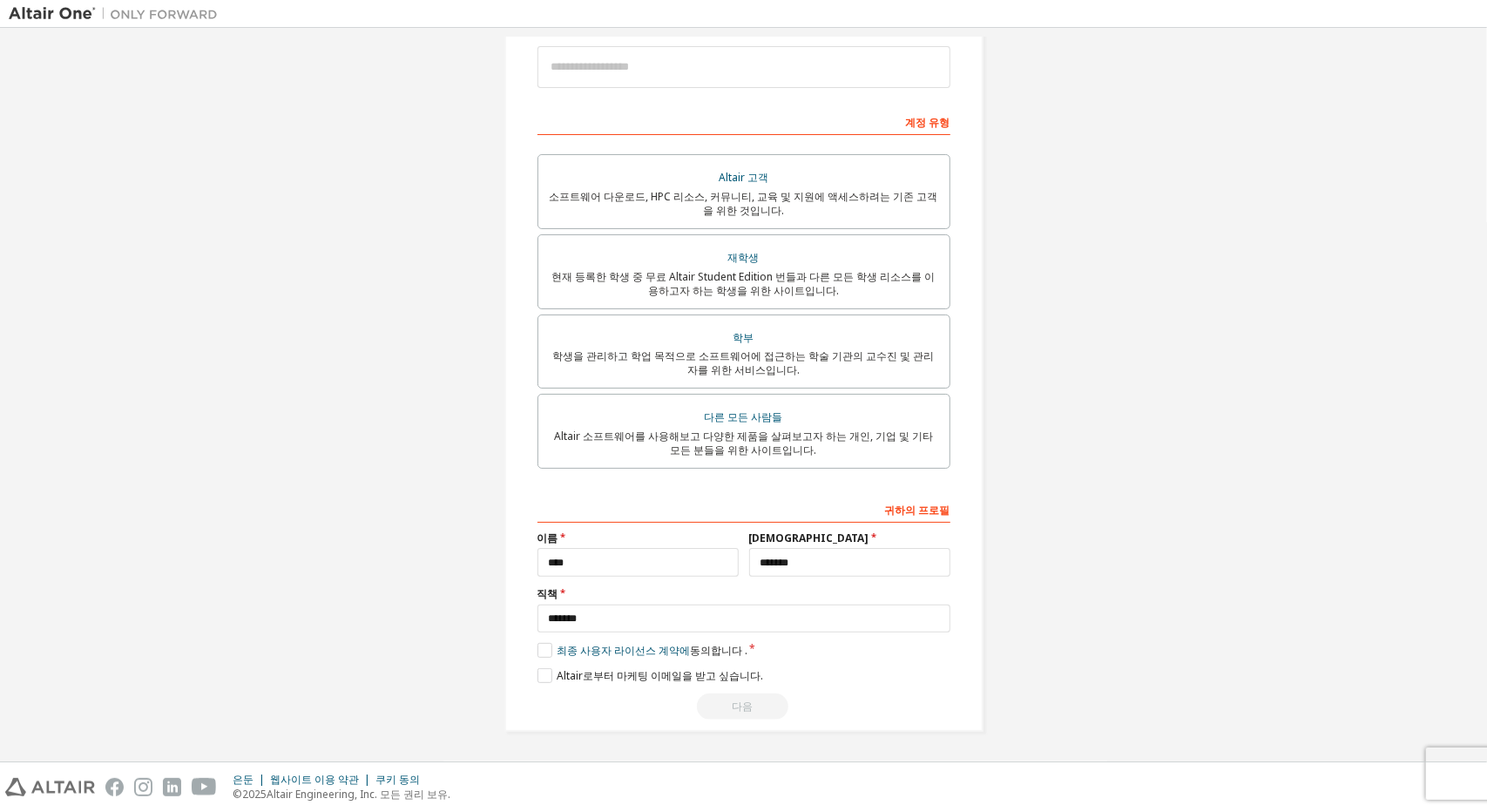
click at [718, 722] on div "Altair One 계정 만들기 무료 평가판, 라이센스, 다운로드, 학습 및 문서 등을 제공합니다. 개인 정보 이메일 확인 계정 정보 보안 설…" at bounding box center [744, 288] width 479 height 885
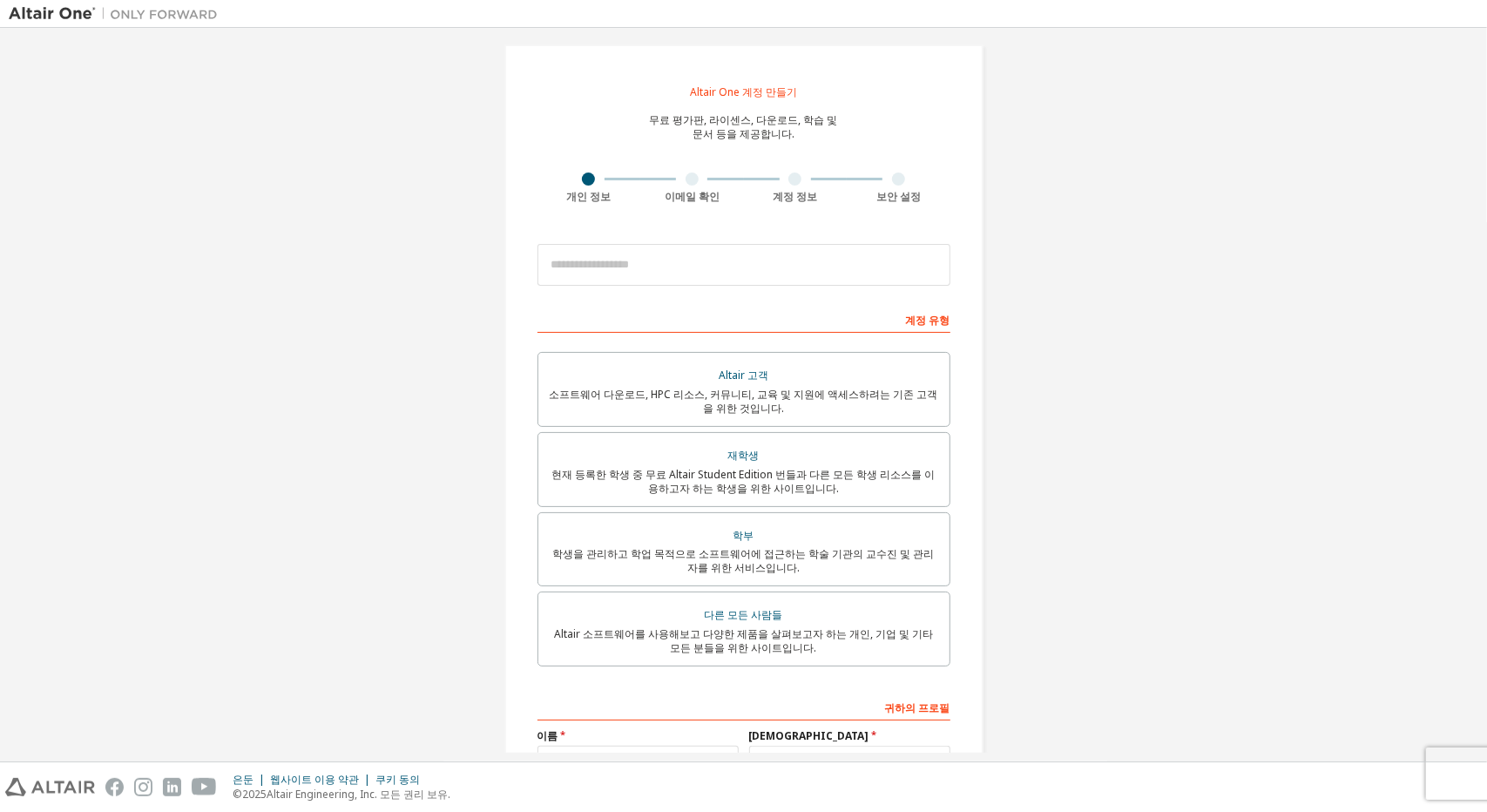
scroll to position [12, 0]
click at [690, 269] on input "email" at bounding box center [744, 266] width 413 height 42
type input "**********"
click at [721, 290] on div "**********" at bounding box center [744, 265] width 413 height 59
click at [725, 271] on input "**********" at bounding box center [744, 266] width 413 height 42
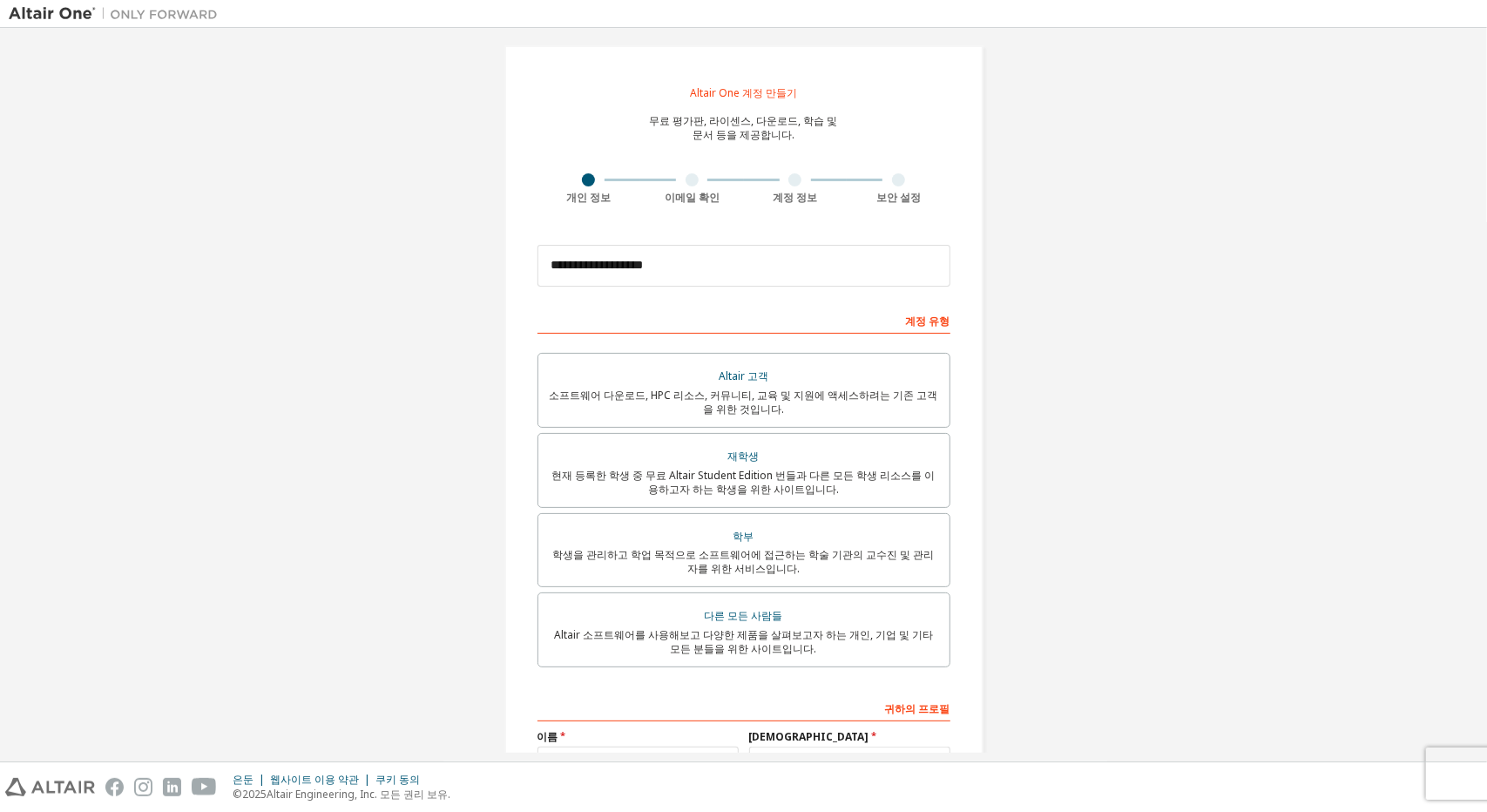
click at [728, 306] on div "계정 유형" at bounding box center [744, 319] width 413 height 28
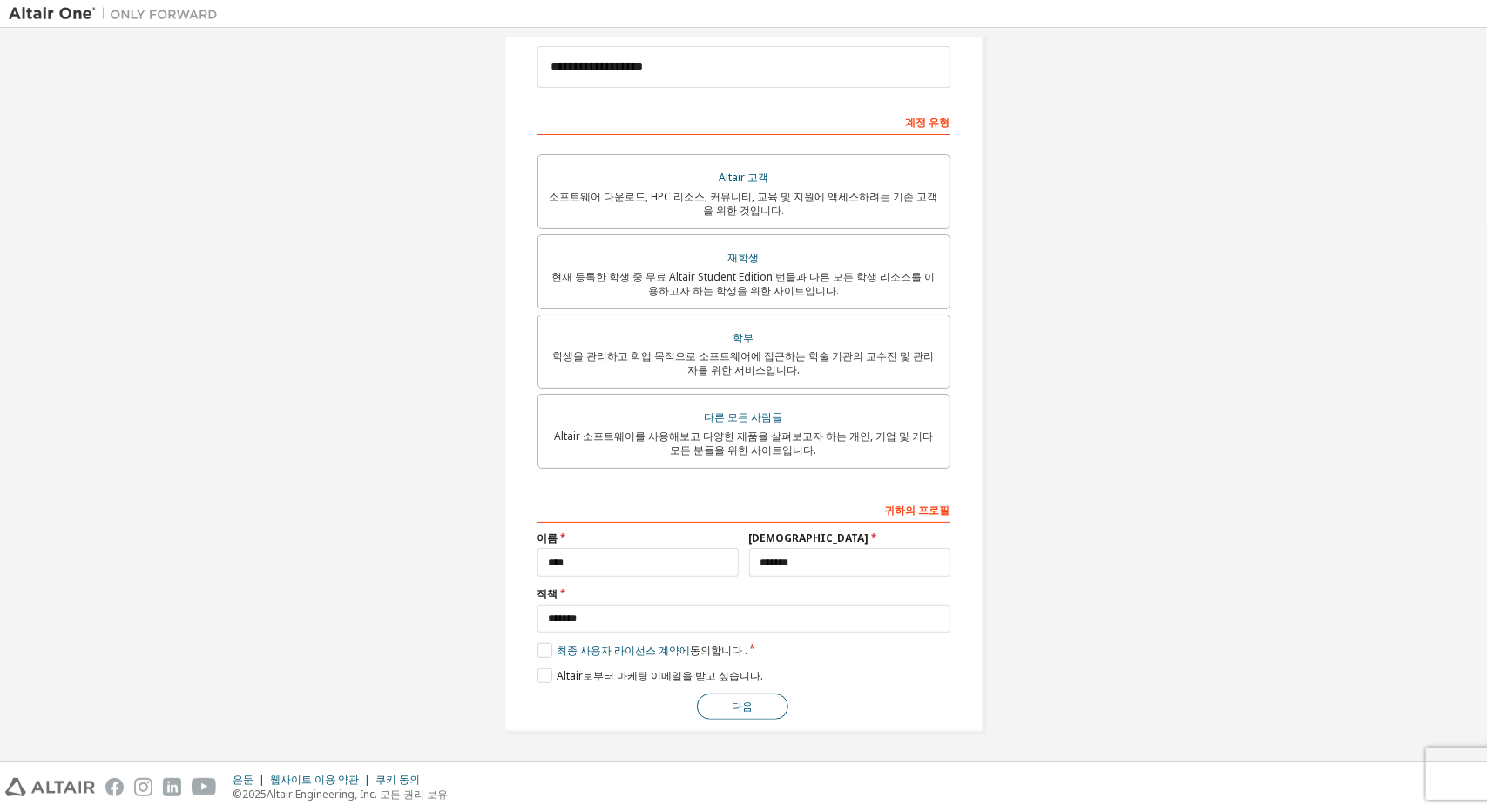
click at [754, 712] on button "다음" at bounding box center [743, 706] width 91 height 26
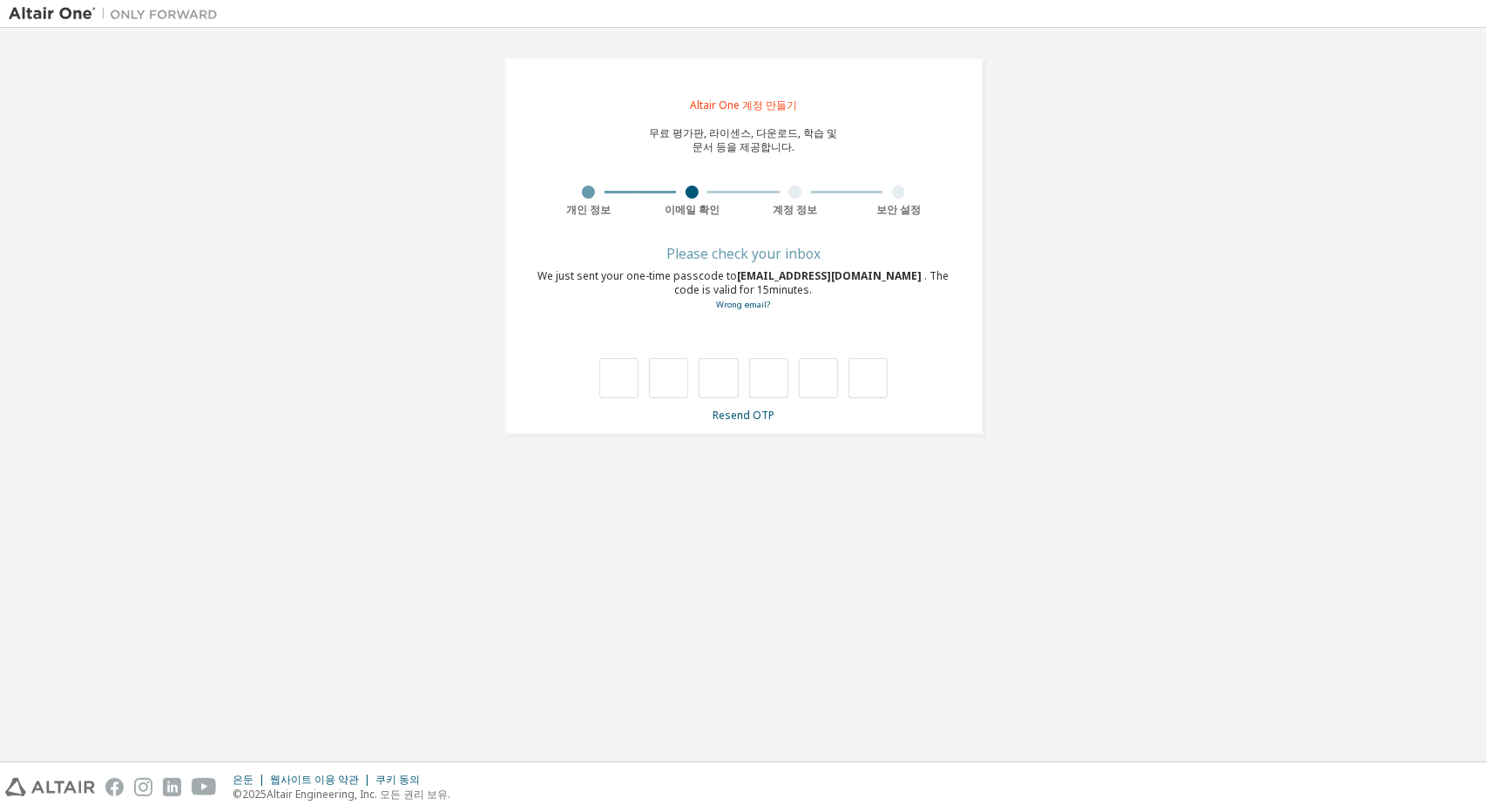
scroll to position [0, 0]
type input "*"
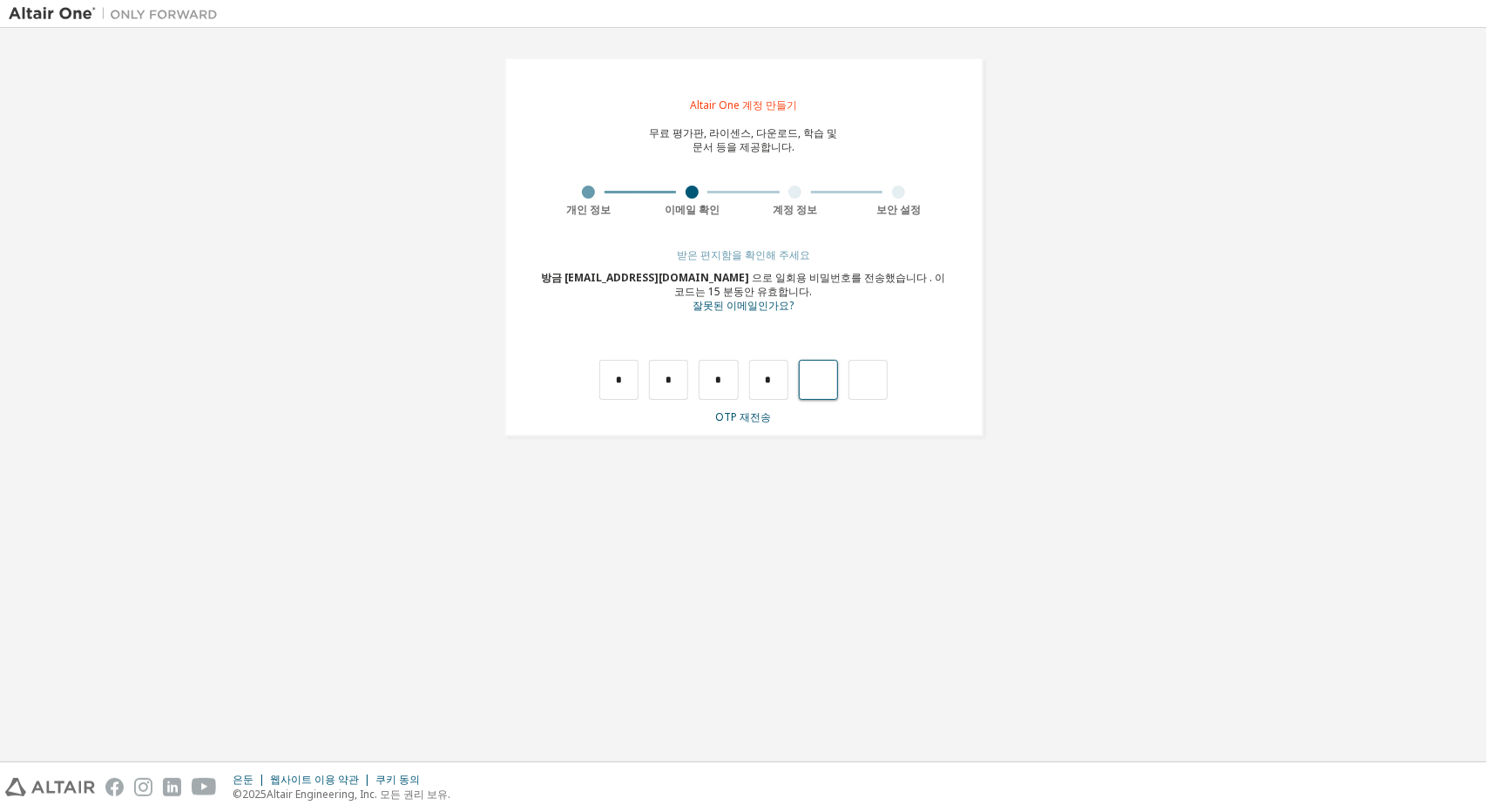
type input "*"
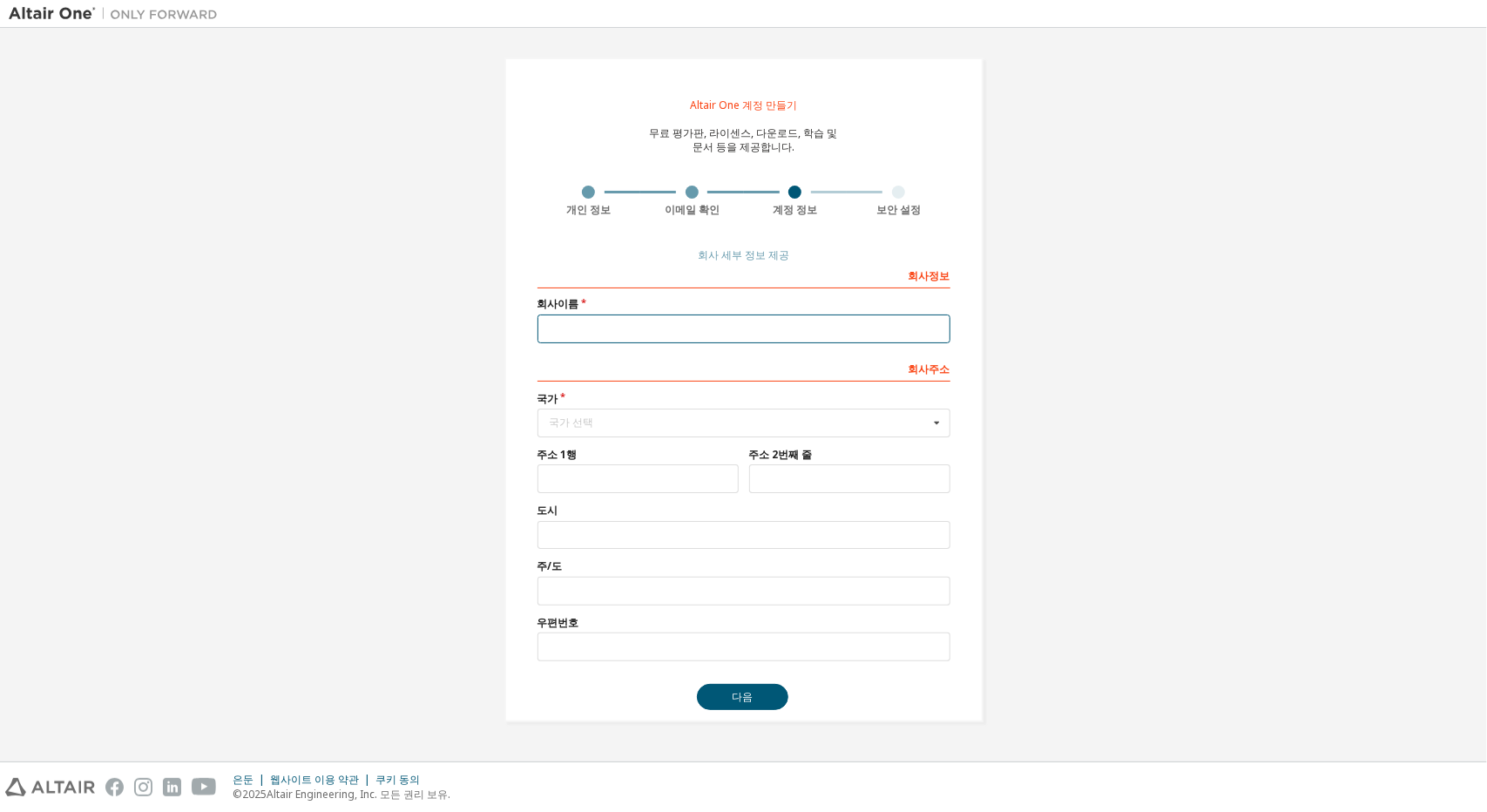
click at [725, 326] on input "text" at bounding box center [744, 329] width 413 height 29
click at [588, 191] on div at bounding box center [588, 192] width 13 height 13
click at [728, 253] on font "회사 세부 정보 제공" at bounding box center [743, 255] width 91 height 14
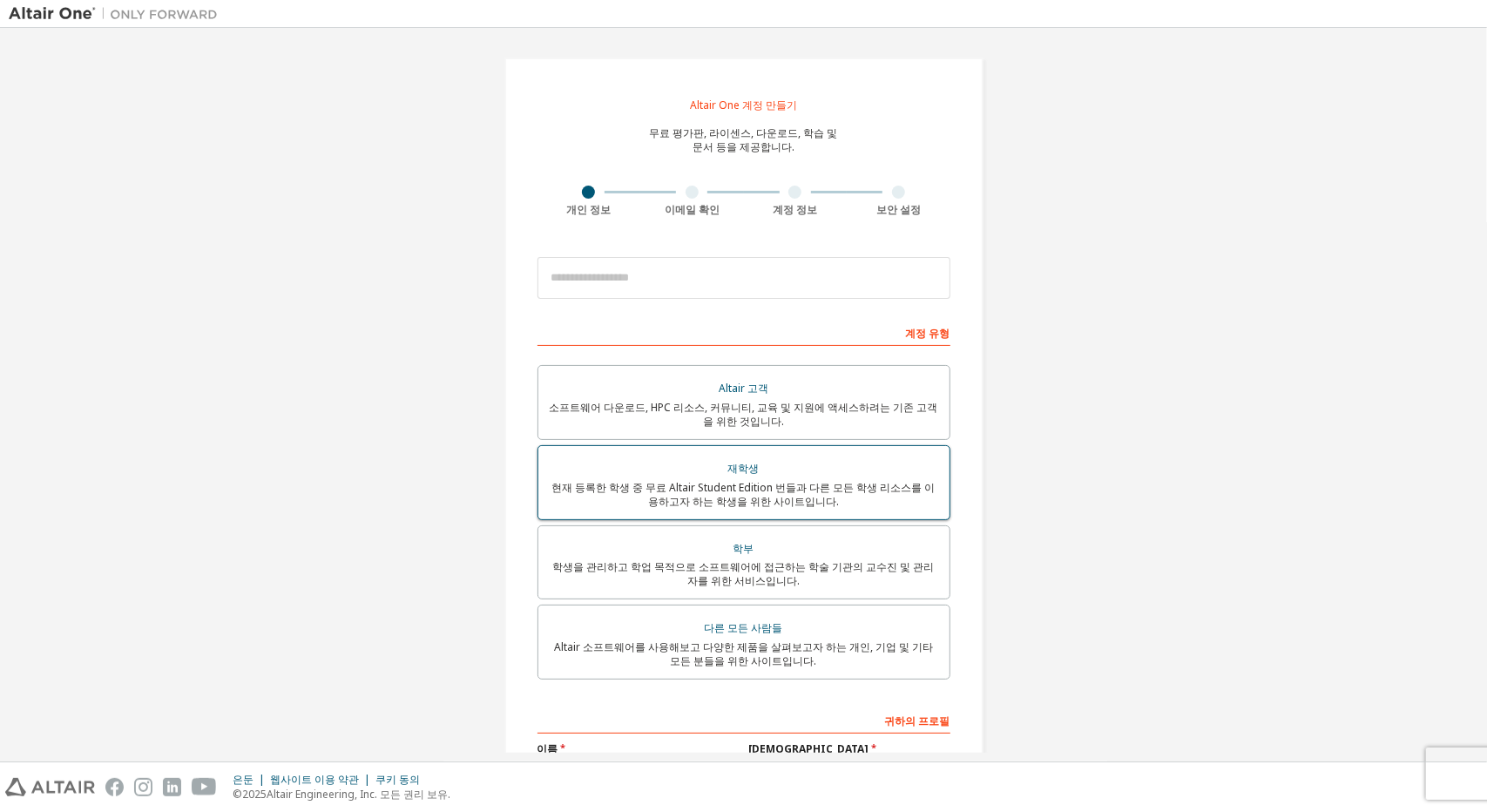
click at [700, 462] on div "재학생" at bounding box center [744, 468] width 390 height 24
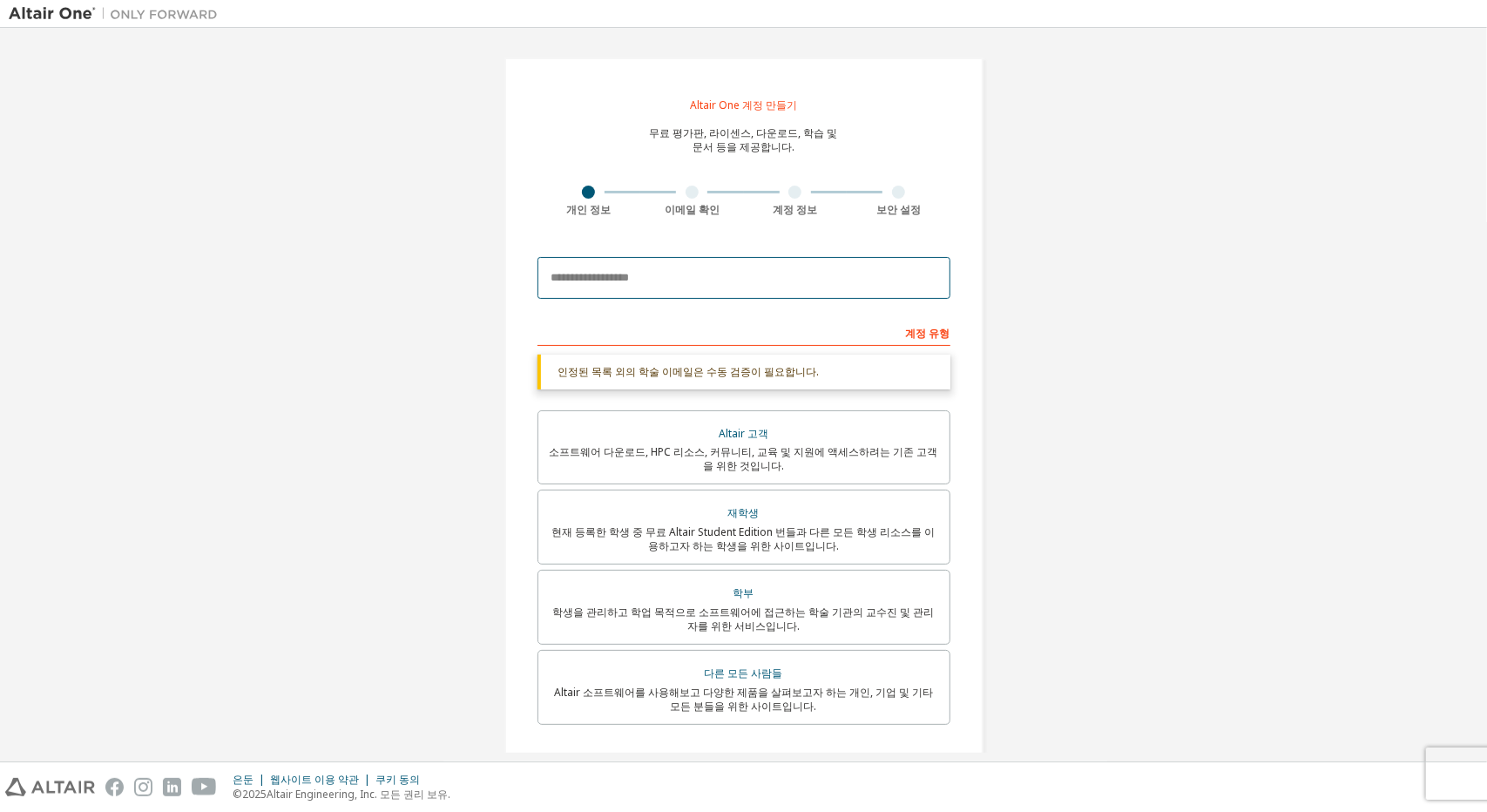
click at [697, 260] on input "email" at bounding box center [744, 278] width 413 height 42
type input "**********"
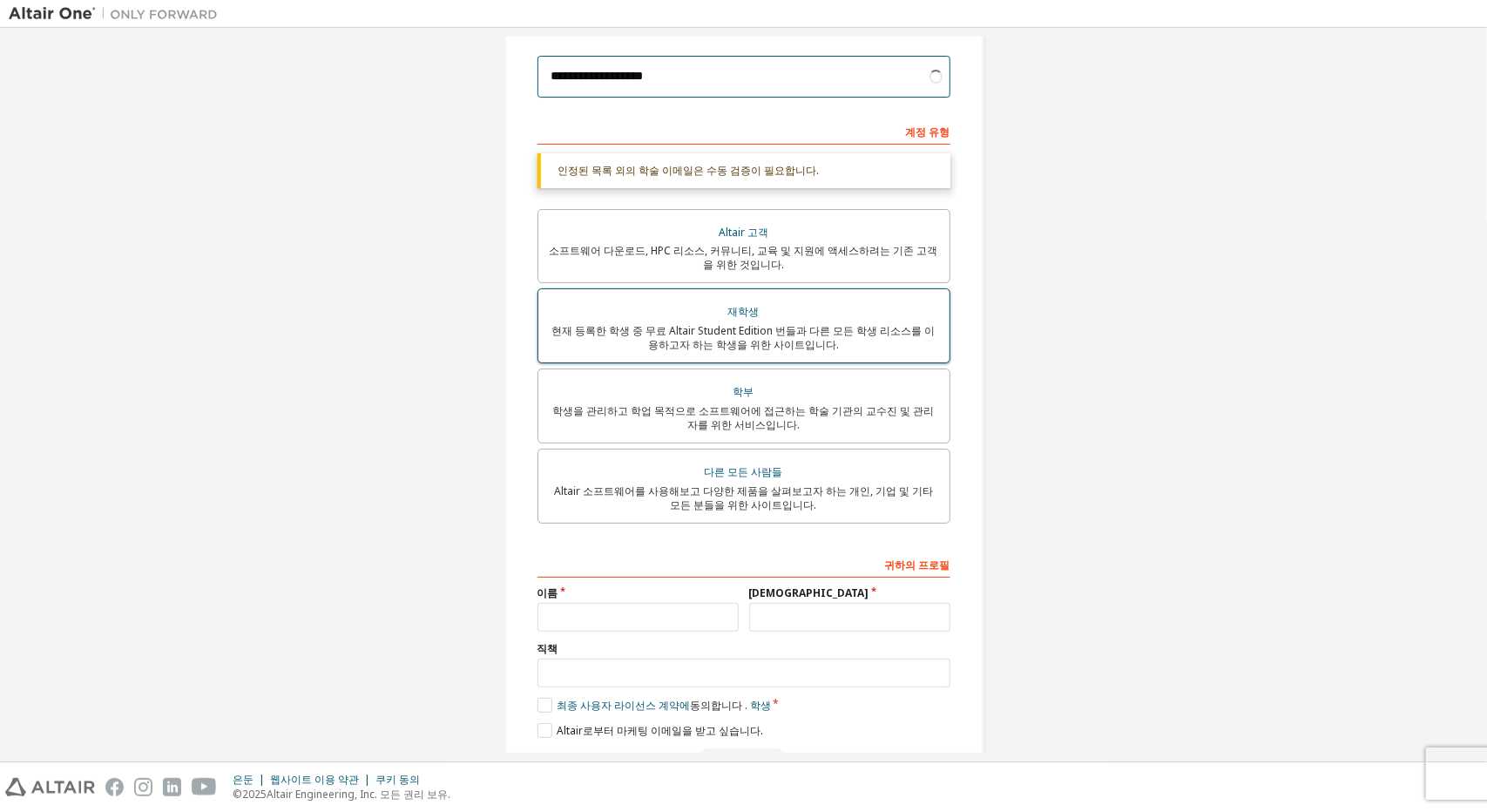
scroll to position [260, 0]
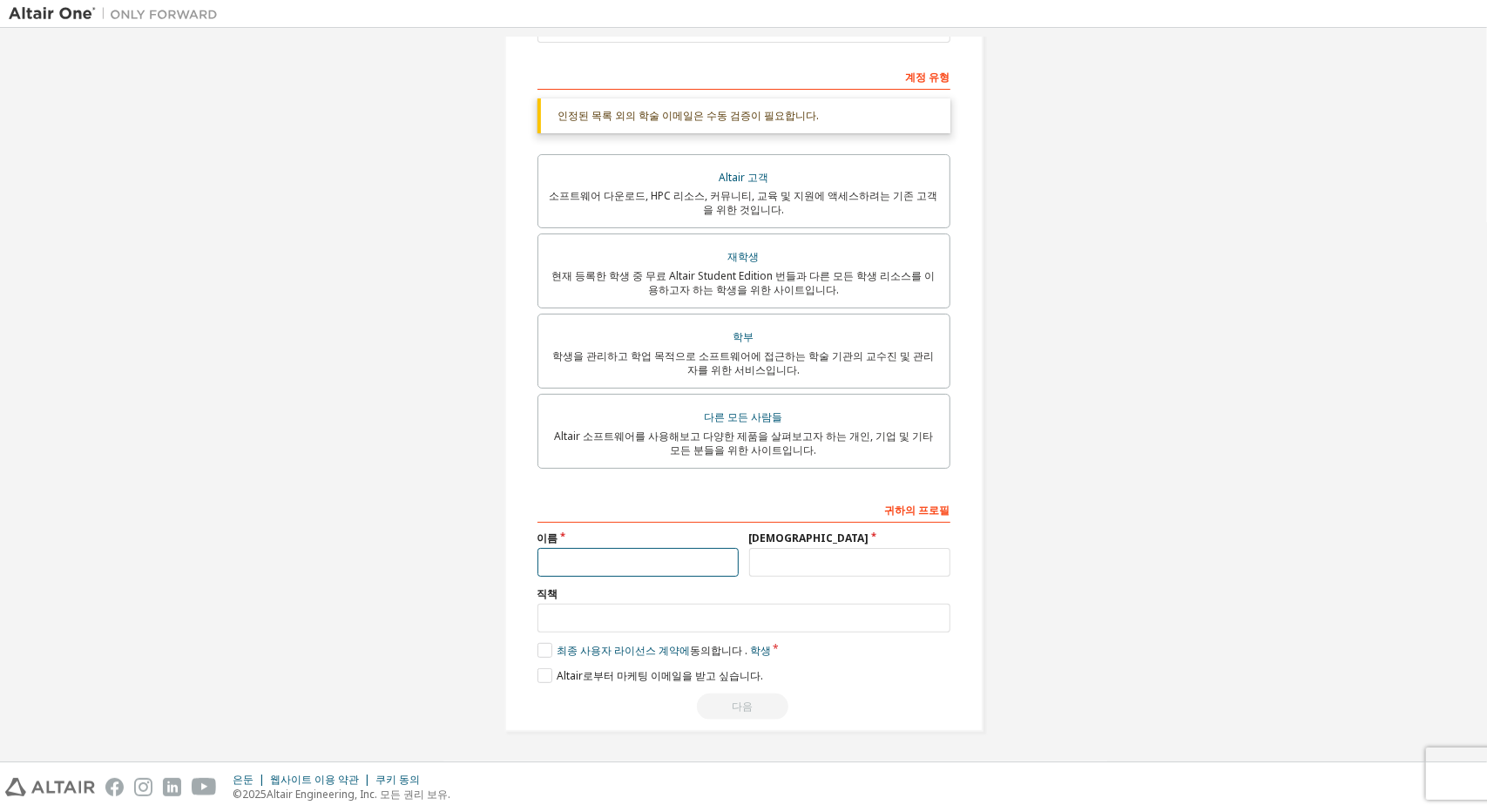
click at [702, 562] on input "text" at bounding box center [638, 562] width 201 height 29
type input "****"
click at [767, 574] on input "text" at bounding box center [849, 562] width 201 height 29
type input "*******"
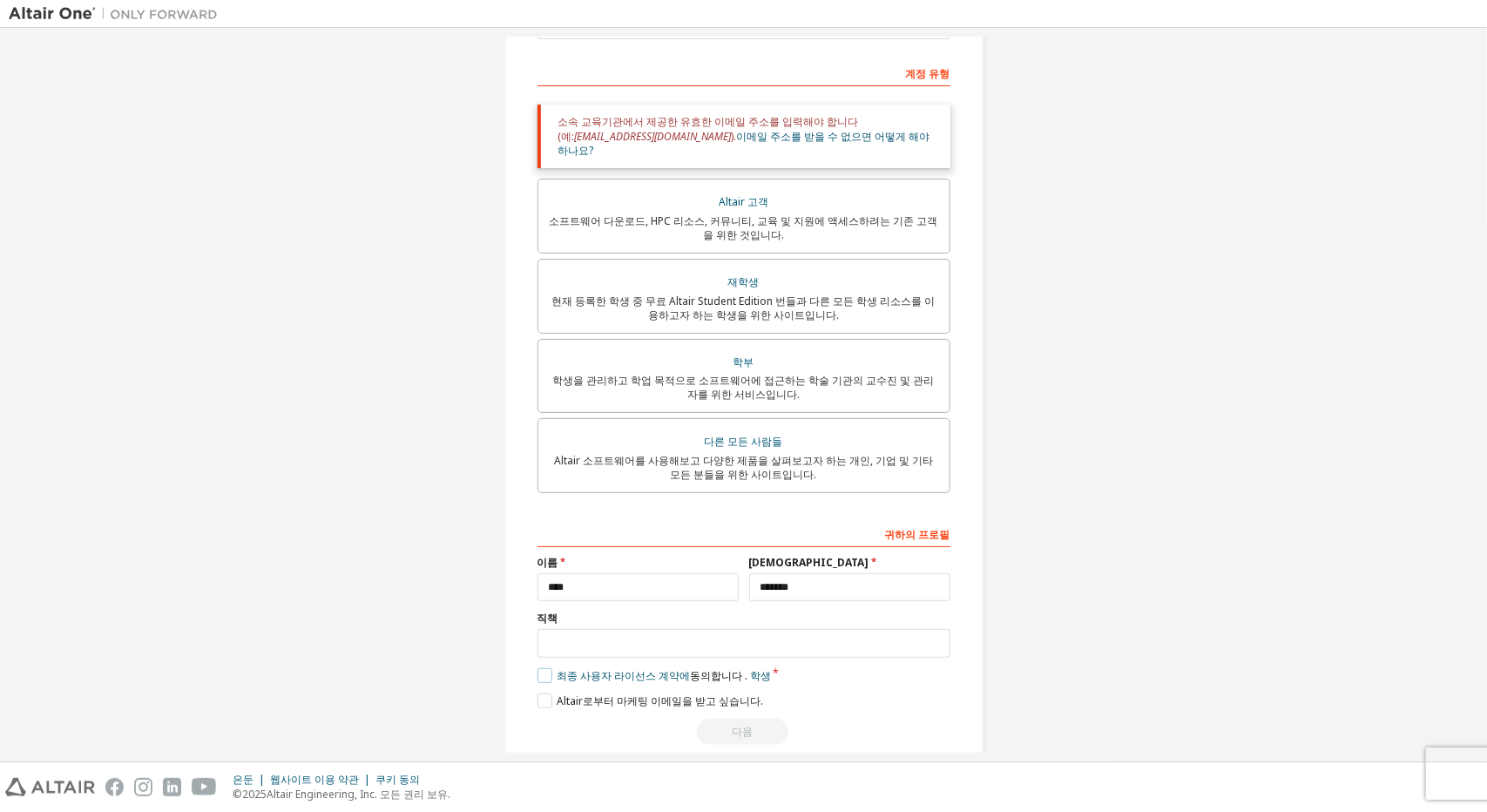
click at [537, 668] on label "최종 사용자 라이선스 계약에 동의합니다 . 학생" at bounding box center [654, 675] width 233 height 14
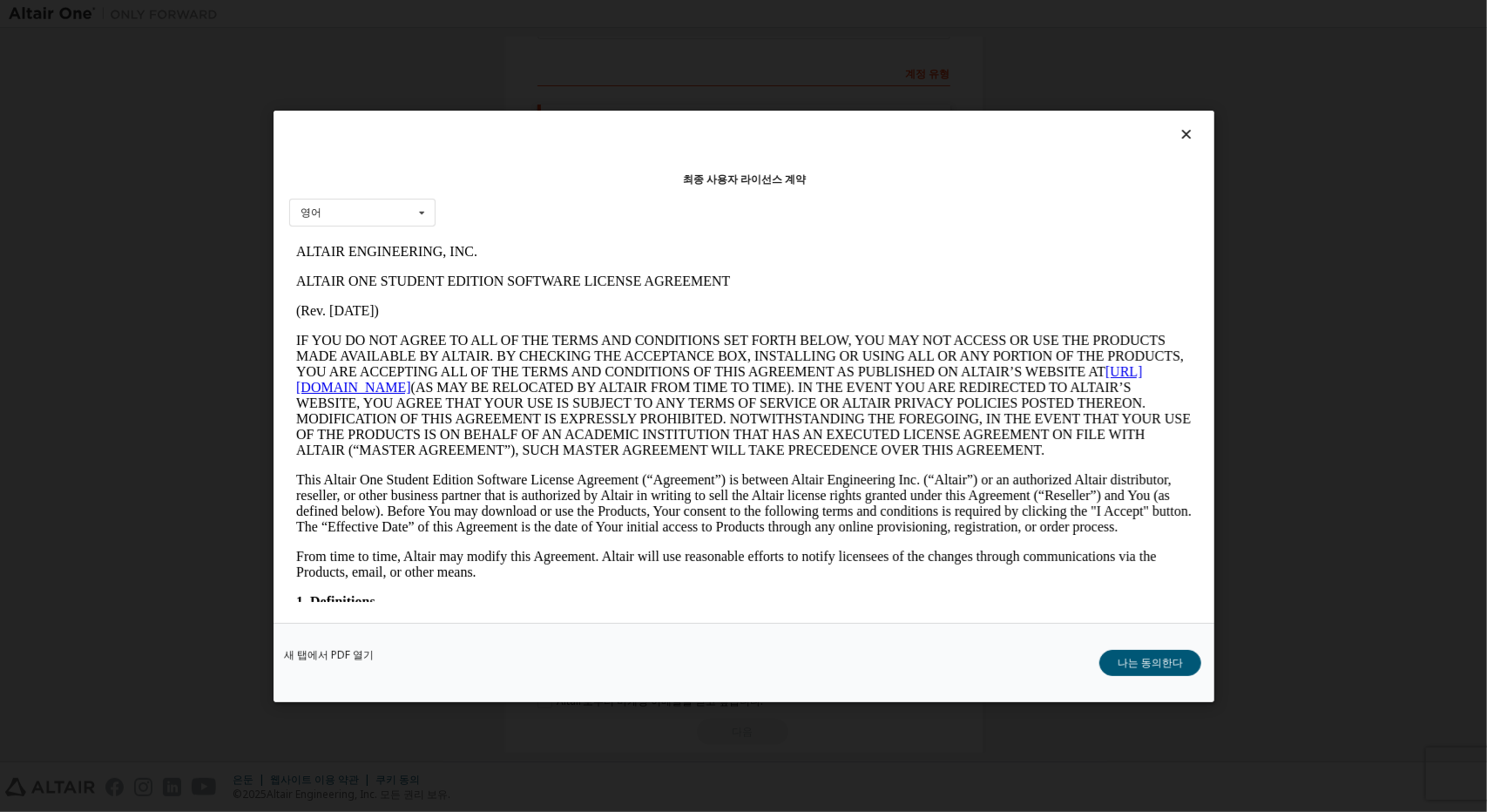
scroll to position [0, 0]
click at [1120, 663] on button "나는 동의한다" at bounding box center [1151, 662] width 102 height 26
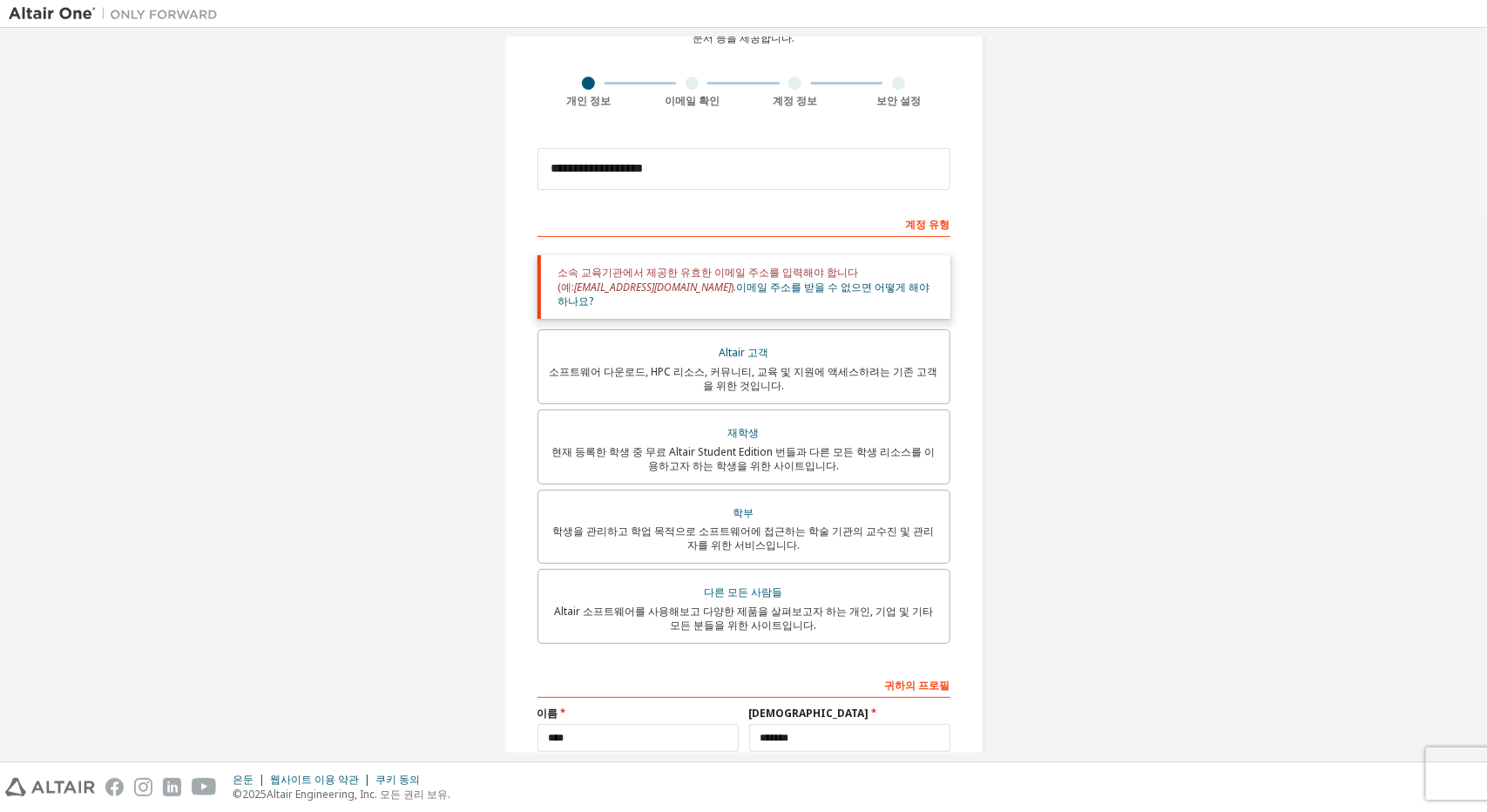
scroll to position [108, 0]
drag, startPoint x: 663, startPoint y: 273, endPoint x: 653, endPoint y: 290, distance: 19.7
click at [653, 290] on font "소속 교육기관에서 제공한 유효한 이메일 주소를 입력해야 합니다(예: name@youruniversity.edu ). 이메일 주소를 받을 수 없…" at bounding box center [744, 288] width 372 height 43
click at [653, 290] on font "[EMAIL_ADDRESS][DOMAIN_NAME]" at bounding box center [653, 288] width 156 height 14
drag, startPoint x: 668, startPoint y: 169, endPoint x: 491, endPoint y: 178, distance: 177.2
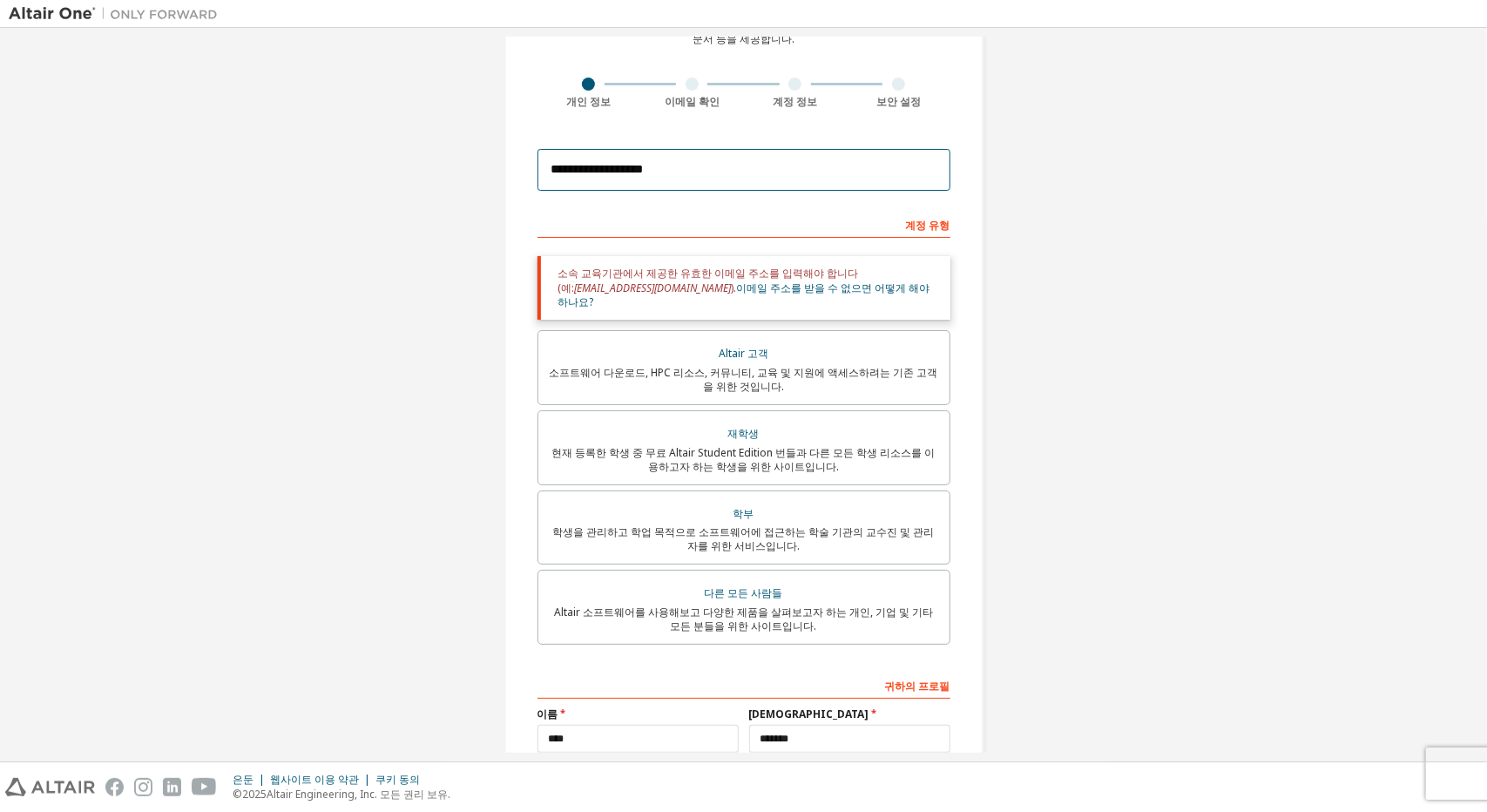
click at [491, 178] on div "**********" at bounding box center [744, 429] width 521 height 1001
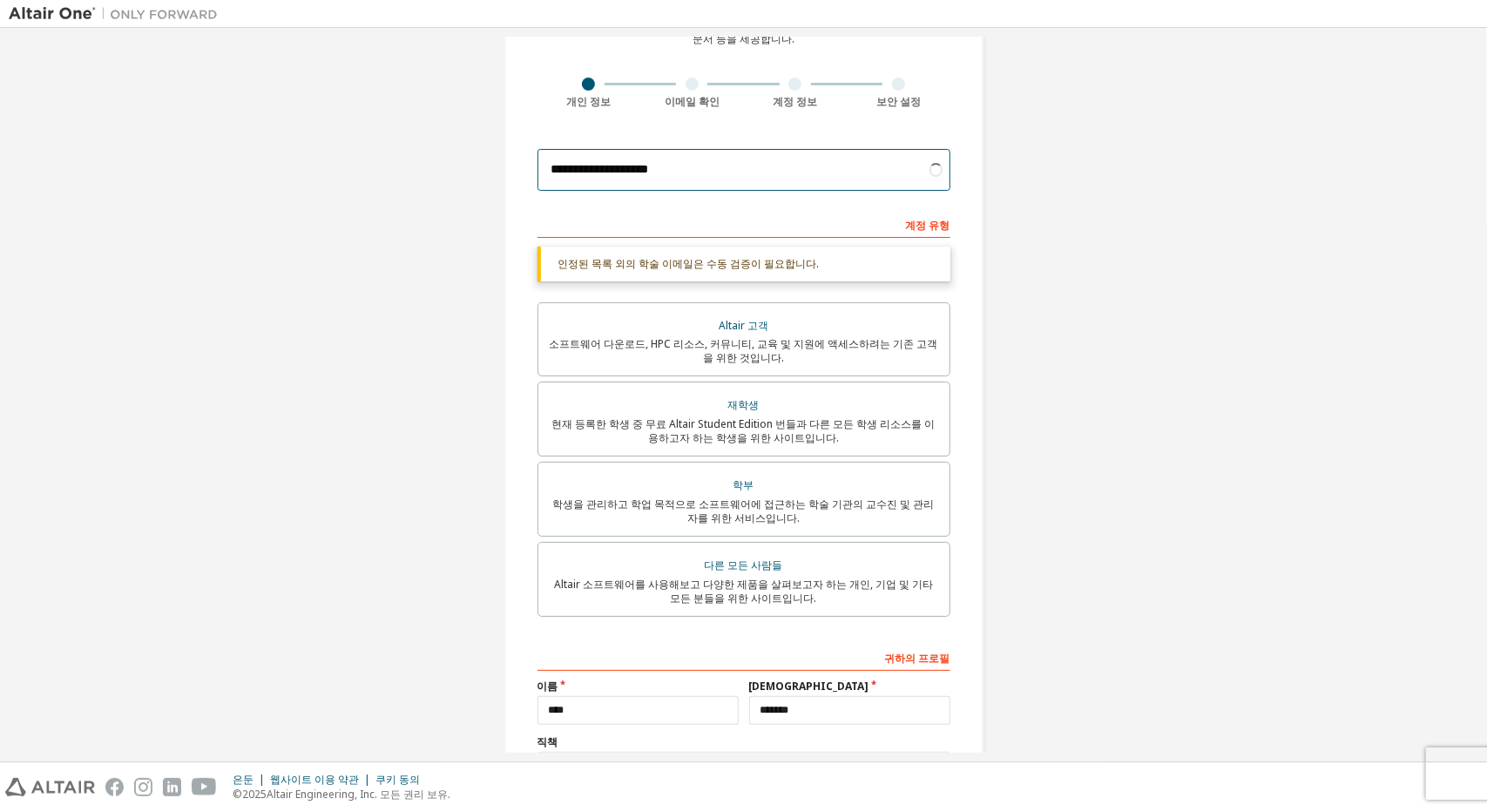
type input "**********"
click at [630, 201] on form "**********" at bounding box center [744, 504] width 413 height 727
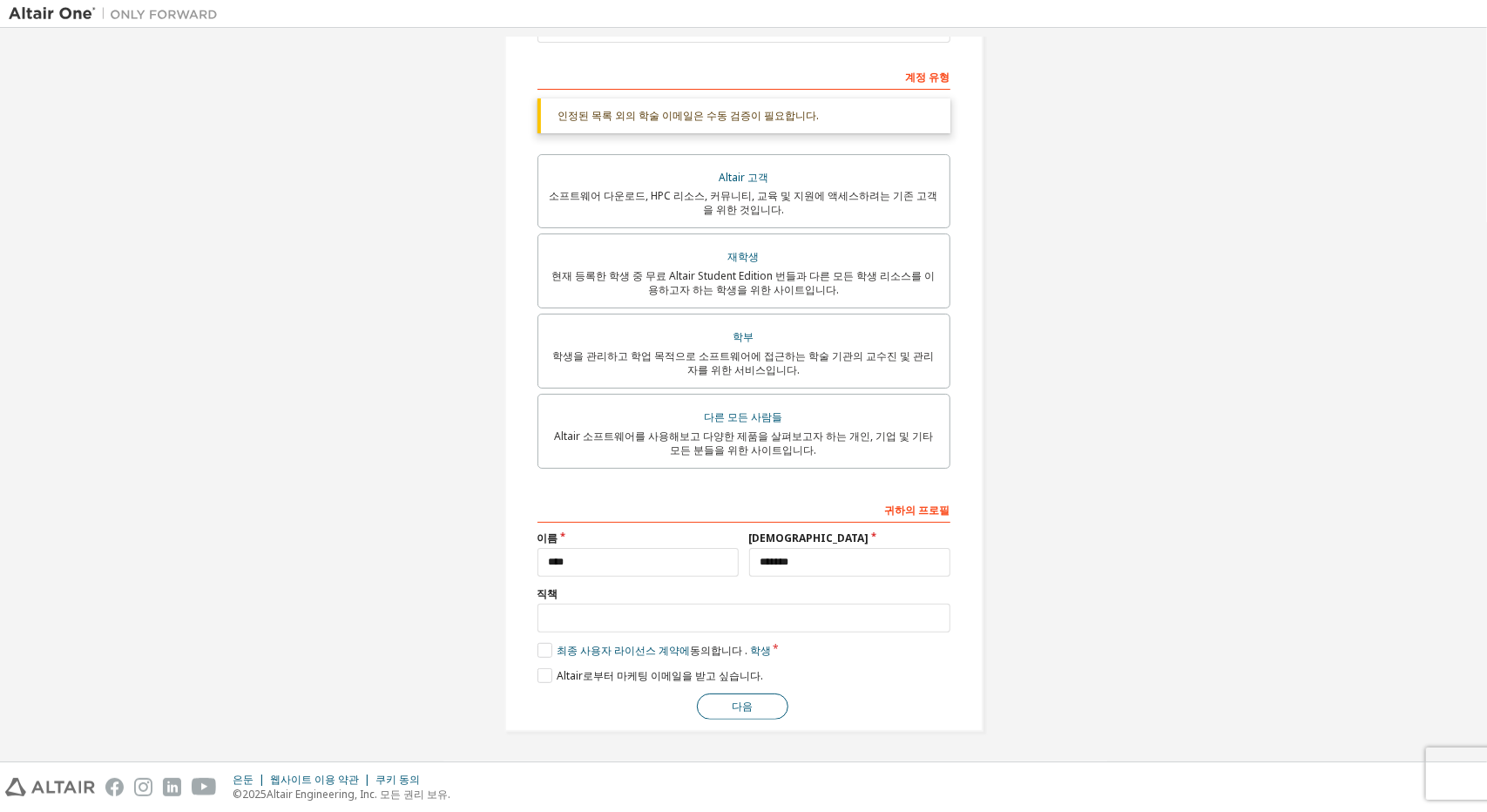
click at [725, 709] on button "다음" at bounding box center [743, 706] width 91 height 26
